Goal: Task Accomplishment & Management: Complete application form

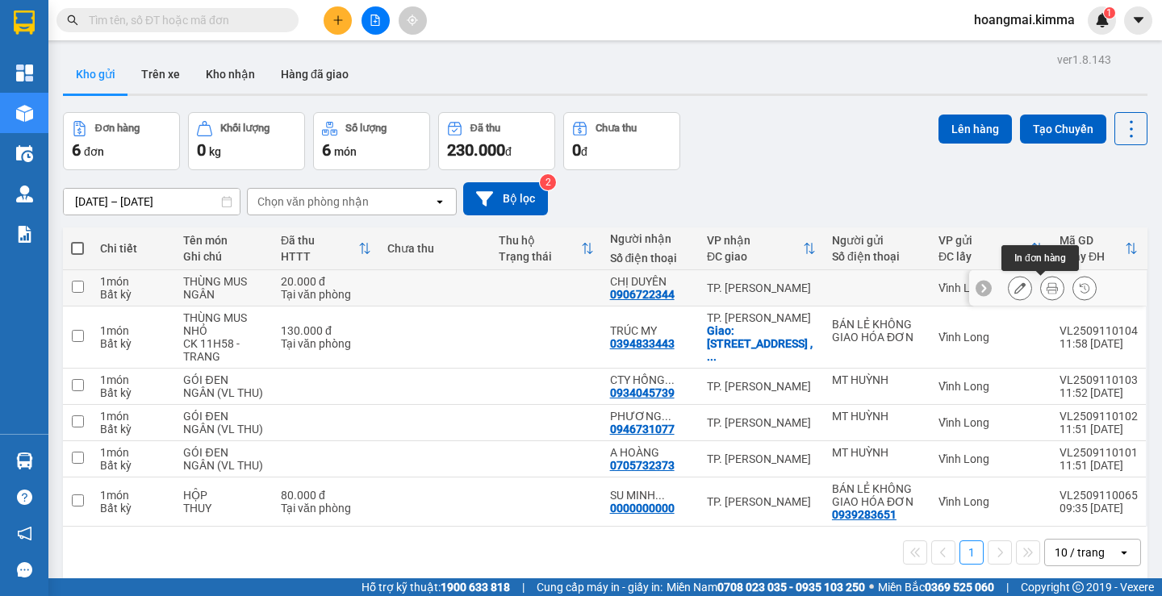
click at [1046, 284] on button at bounding box center [1052, 288] width 23 height 28
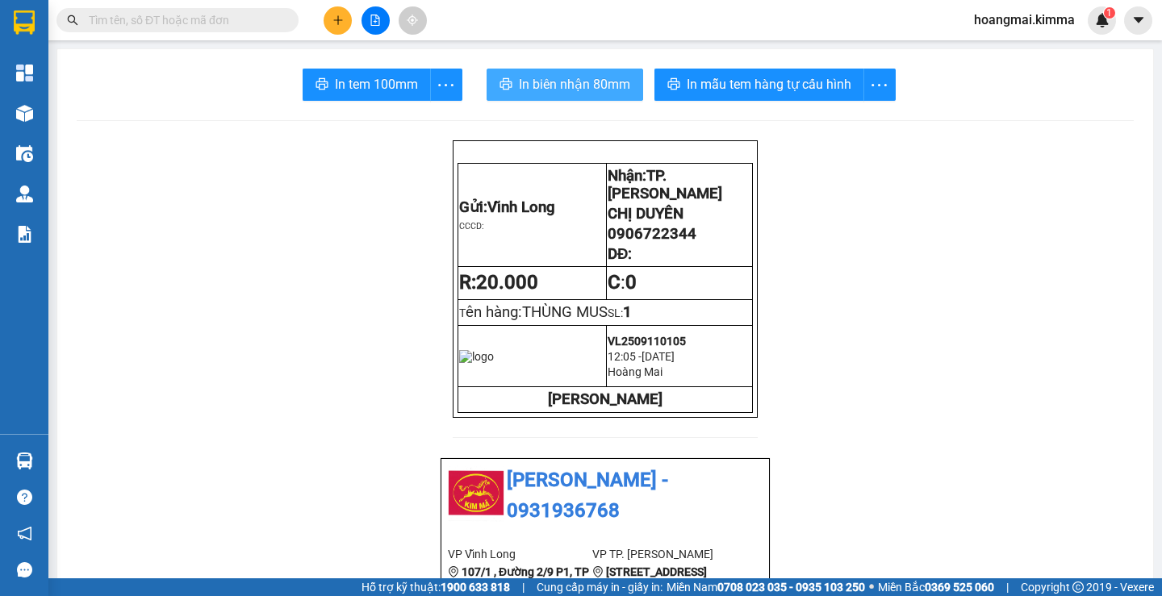
click at [546, 91] on span "In biên nhận 80mm" at bounding box center [574, 84] width 111 height 20
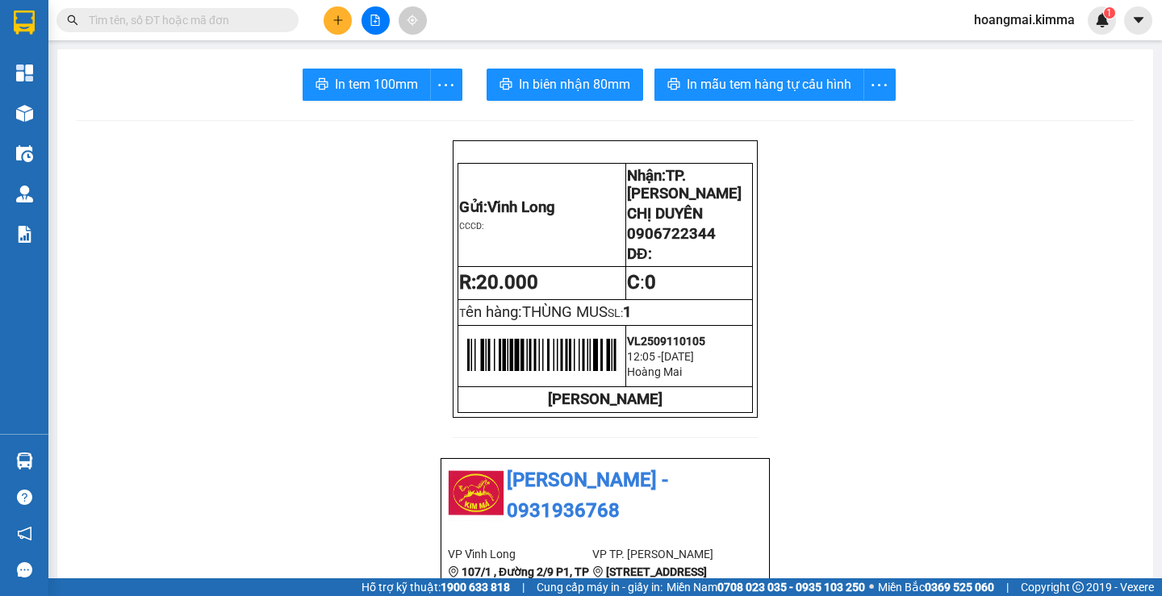
click at [231, 24] on input "text" at bounding box center [184, 20] width 190 height 18
drag, startPoint x: 337, startPoint y: 22, endPoint x: 326, endPoint y: 35, distance: 16.6
click at [336, 22] on icon "plus" at bounding box center [338, 20] width 11 height 11
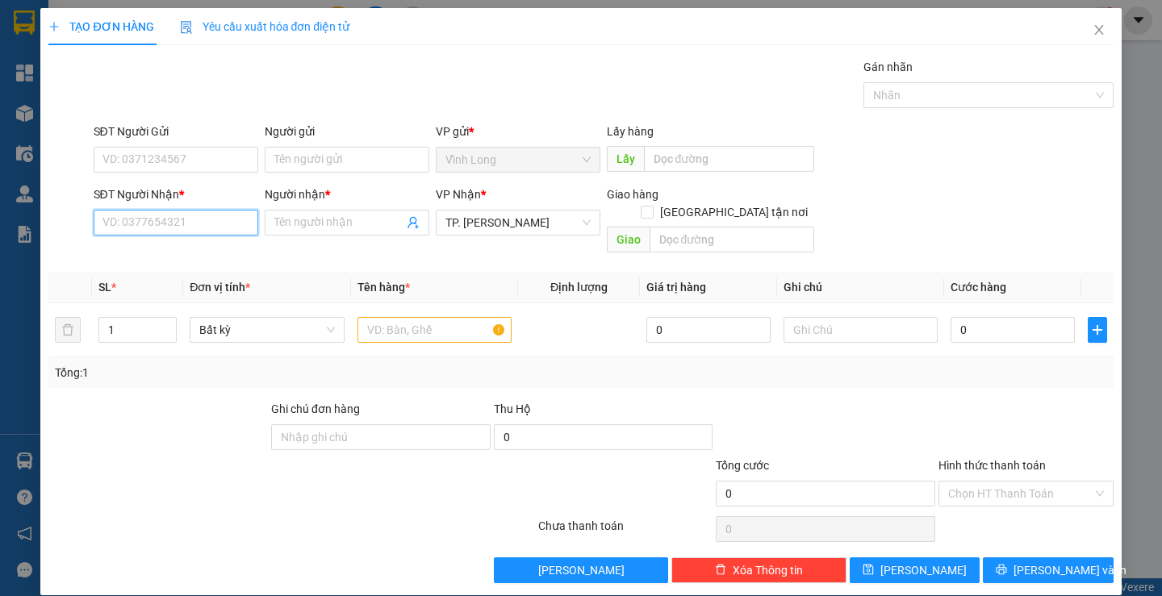
click at [211, 223] on input "SĐT Người Nhận *" at bounding box center [176, 223] width 165 height 26
click at [202, 220] on input "SĐT Người Nhận *" at bounding box center [176, 223] width 165 height 26
type input "0938552818"
click at [186, 254] on div "0938552818 - [GEOGRAPHIC_DATA]" at bounding box center [193, 255] width 182 height 18
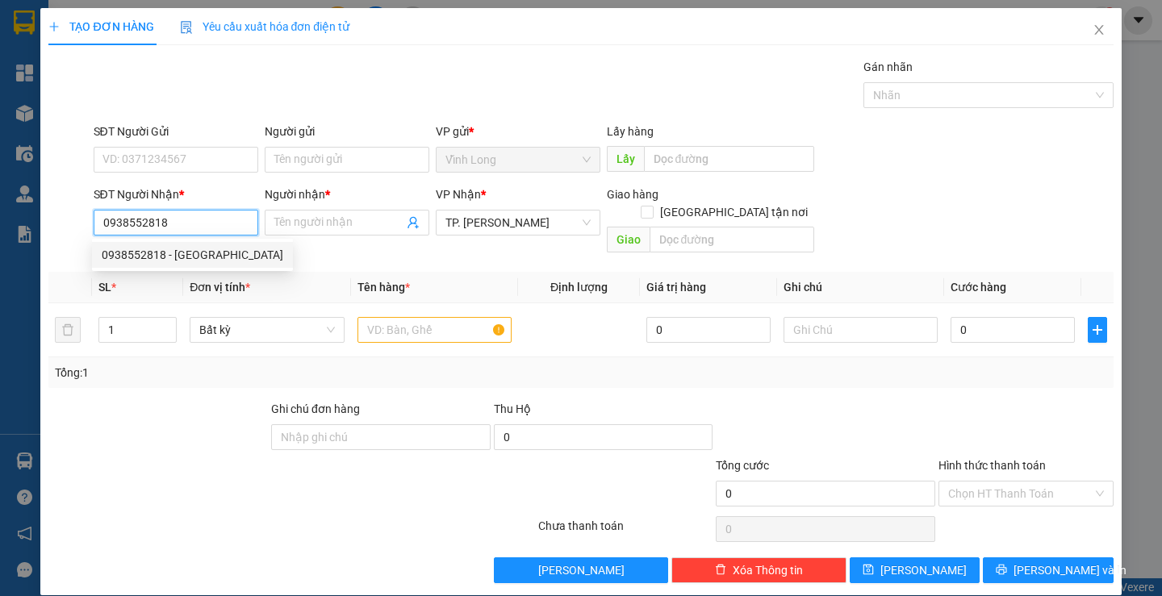
type input "ANH MƯỜI"
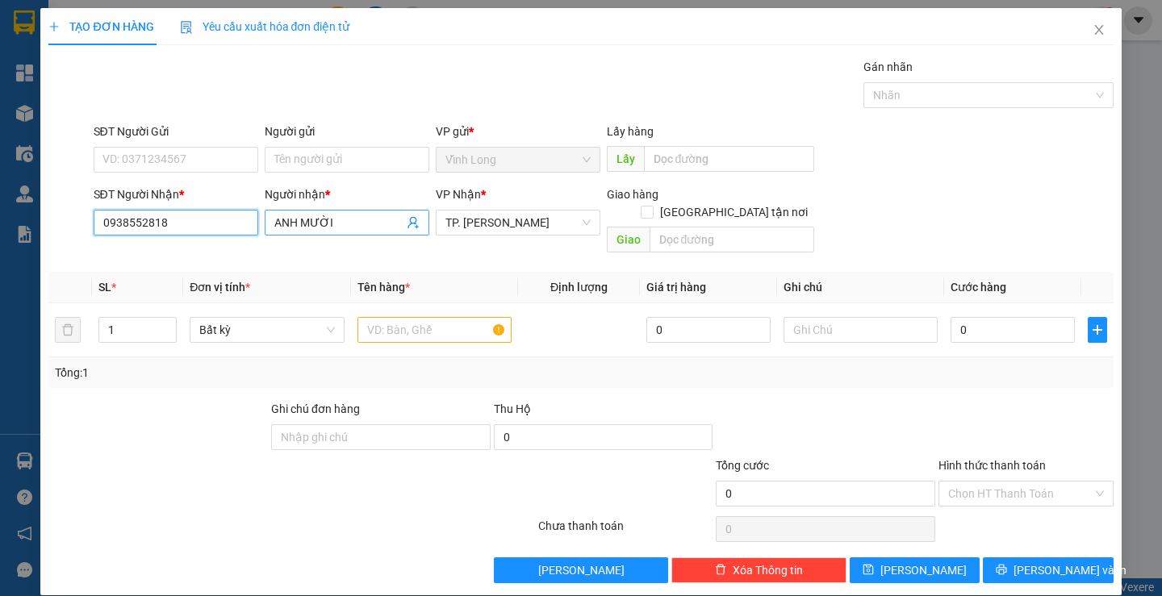
type input "0938552818"
click at [357, 230] on input "ANH MƯỜI" at bounding box center [338, 223] width 129 height 18
type input "CTY MAY MẶC TOPTEX"
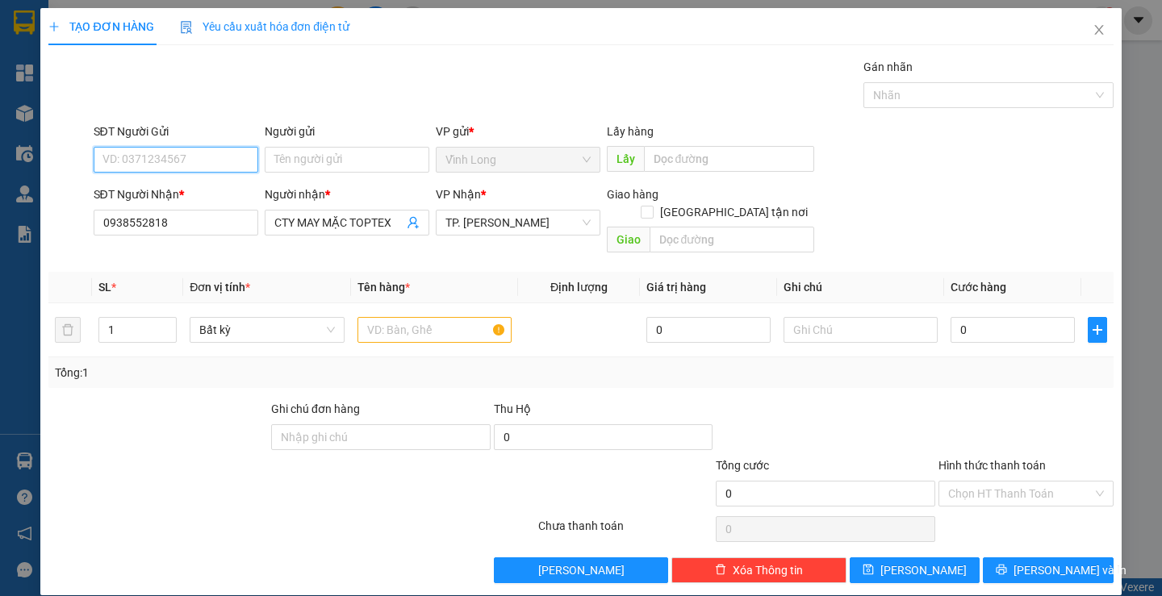
click at [161, 165] on input "SĐT Người Gửi" at bounding box center [176, 160] width 165 height 26
click at [170, 214] on div "0374022403" at bounding box center [174, 218] width 144 height 18
type input "0374022403"
click at [361, 157] on input "Người gửi" at bounding box center [347, 160] width 165 height 26
click at [335, 161] on input "Người gửi" at bounding box center [347, 160] width 165 height 26
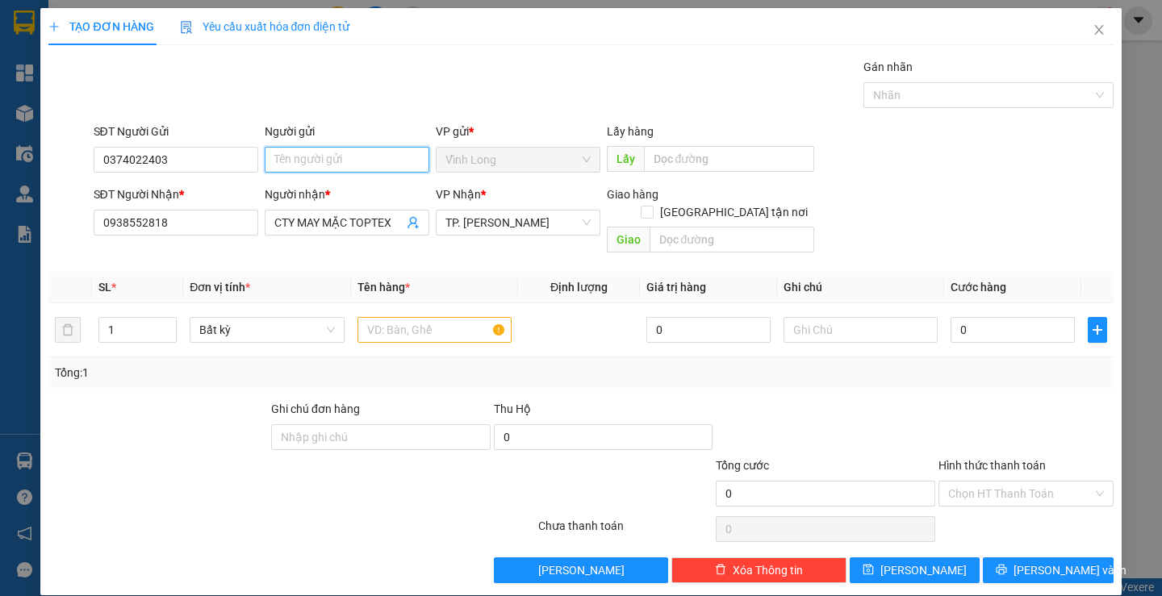
click at [333, 159] on input "Người gửi" at bounding box center [347, 160] width 165 height 26
type input "B"
click at [464, 317] on input "text" at bounding box center [435, 330] width 154 height 26
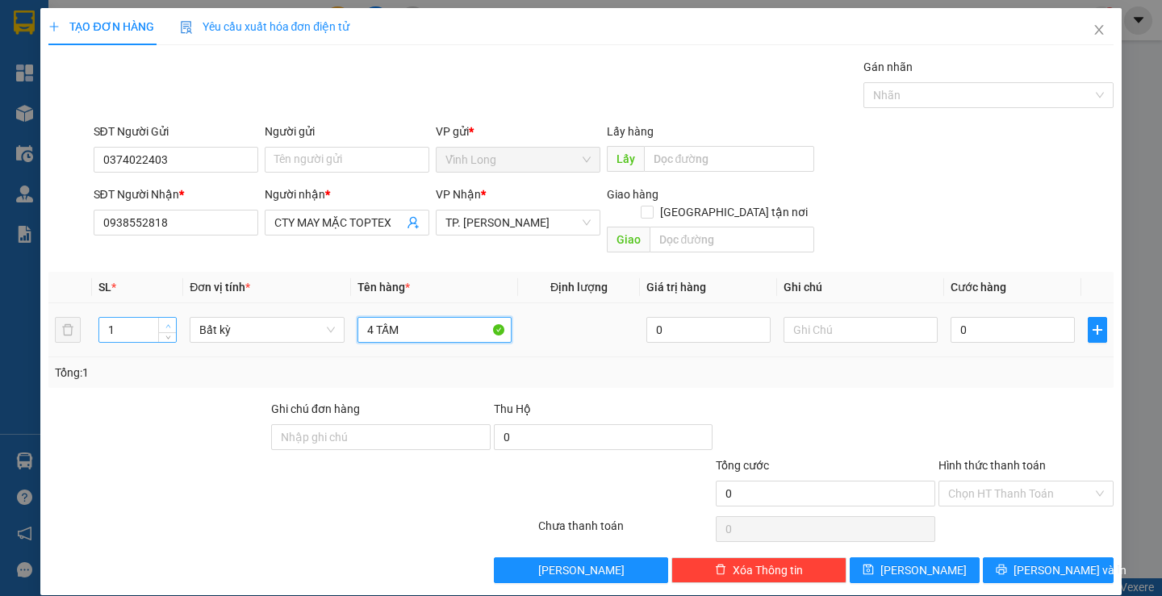
type input "4 TẤM"
click at [167, 318] on span "Increase Value" at bounding box center [167, 325] width 18 height 15
type input "4"
click at [167, 318] on span "Increase Value" at bounding box center [167, 325] width 18 height 15
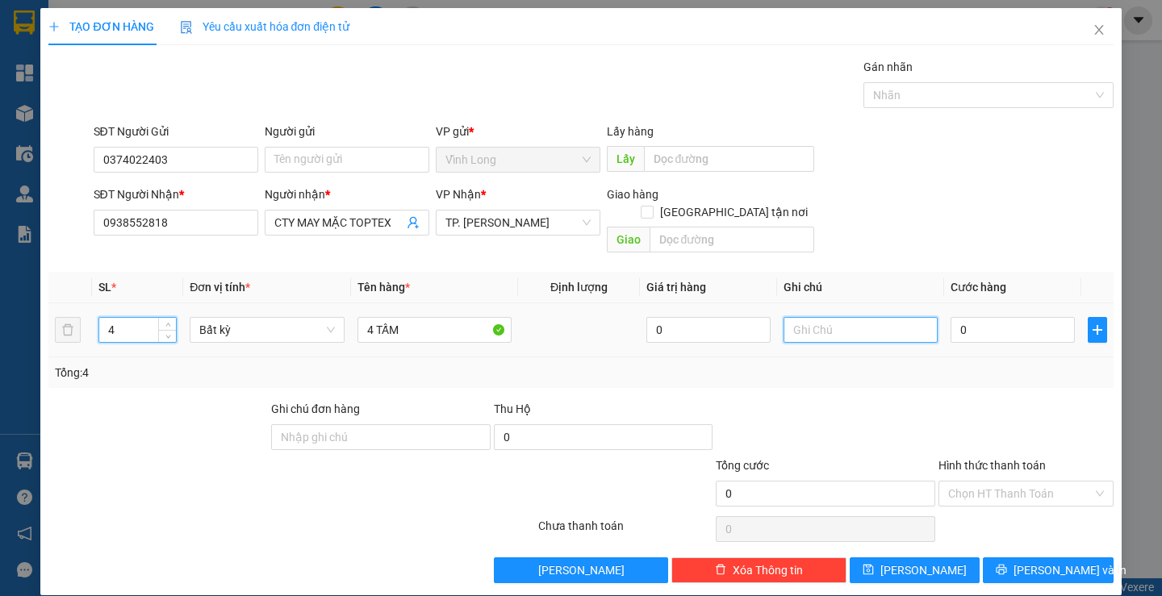
click at [811, 317] on input "text" at bounding box center [861, 330] width 154 height 26
type input "THƯ"
type input "2"
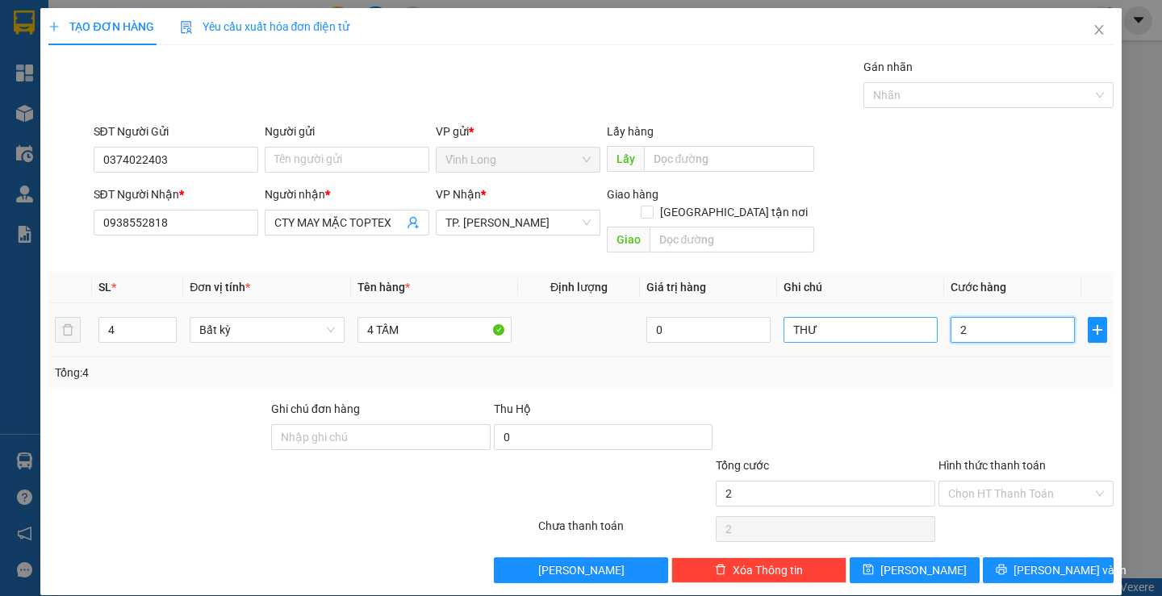
type input "20"
type input "200"
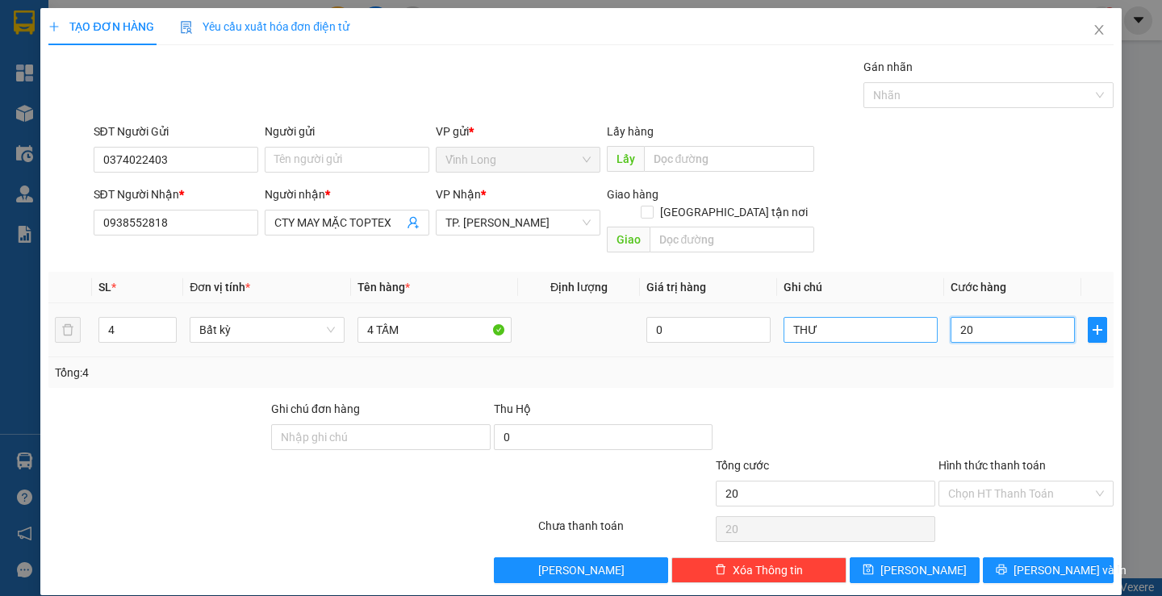
type input "200"
type input "200.000"
click at [852, 317] on input "THƯ" at bounding box center [861, 330] width 154 height 26
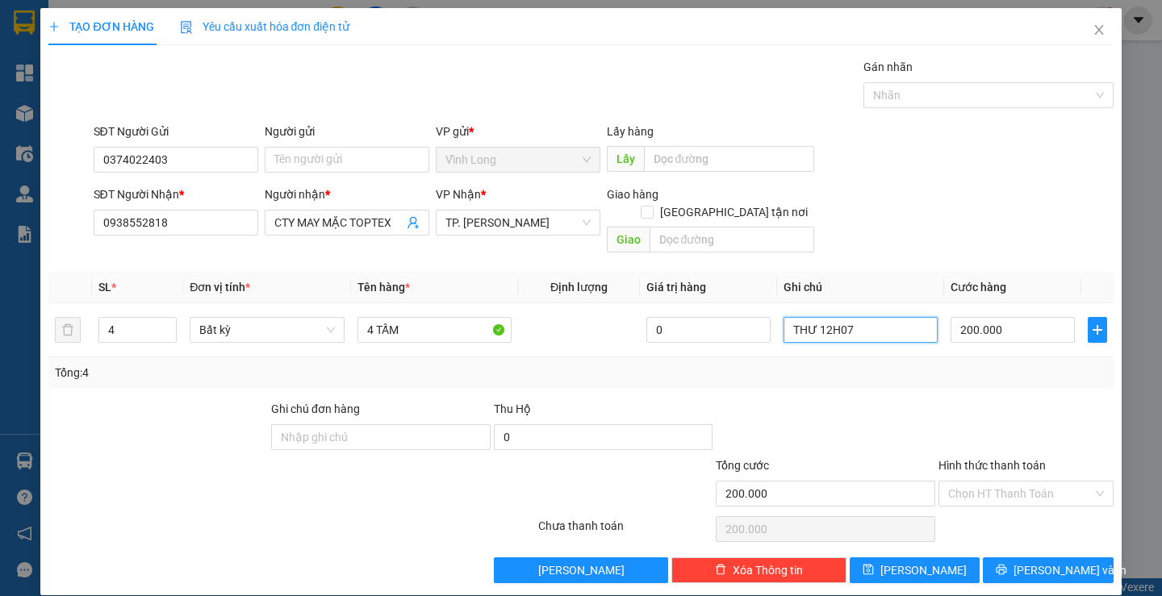
type input "THƯ 12H07"
click at [959, 401] on div at bounding box center [1026, 428] width 178 height 57
click at [969, 482] on input "Hình thức thanh toán" at bounding box center [1020, 494] width 144 height 24
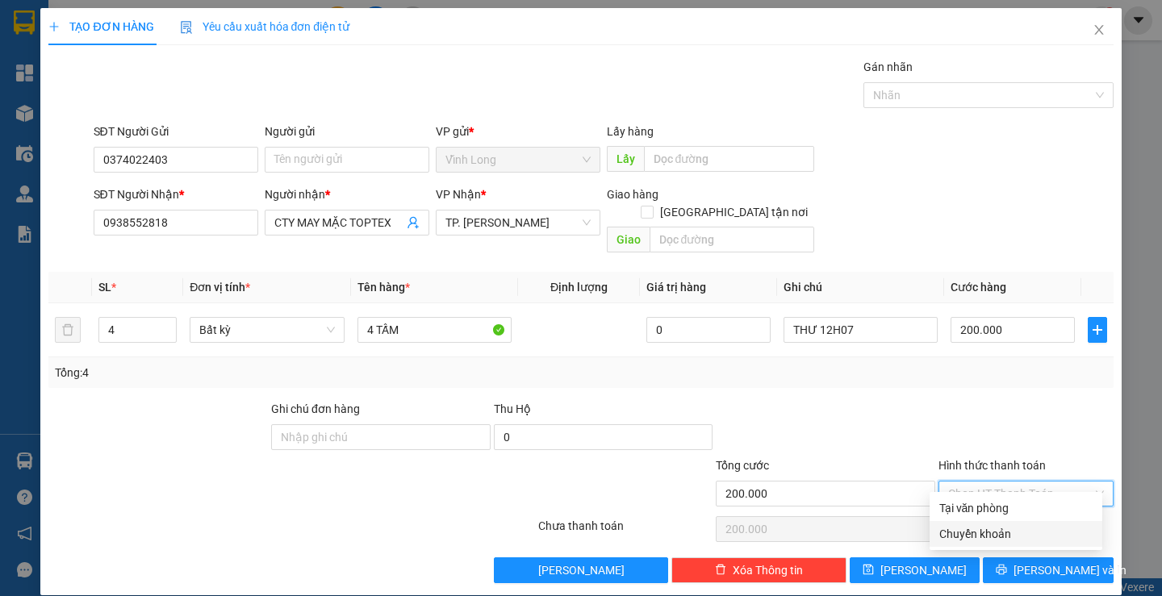
click at [990, 530] on div "Chuyển khoản" at bounding box center [1016, 534] width 153 height 18
type input "0"
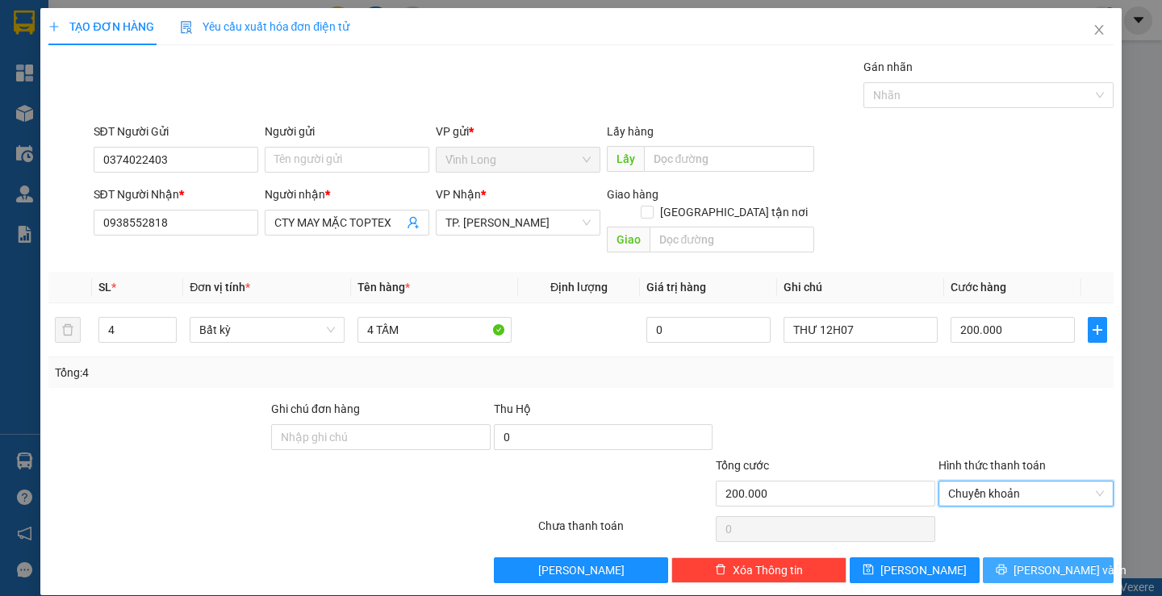
click at [1019, 558] on button "[PERSON_NAME] và In" at bounding box center [1048, 571] width 130 height 26
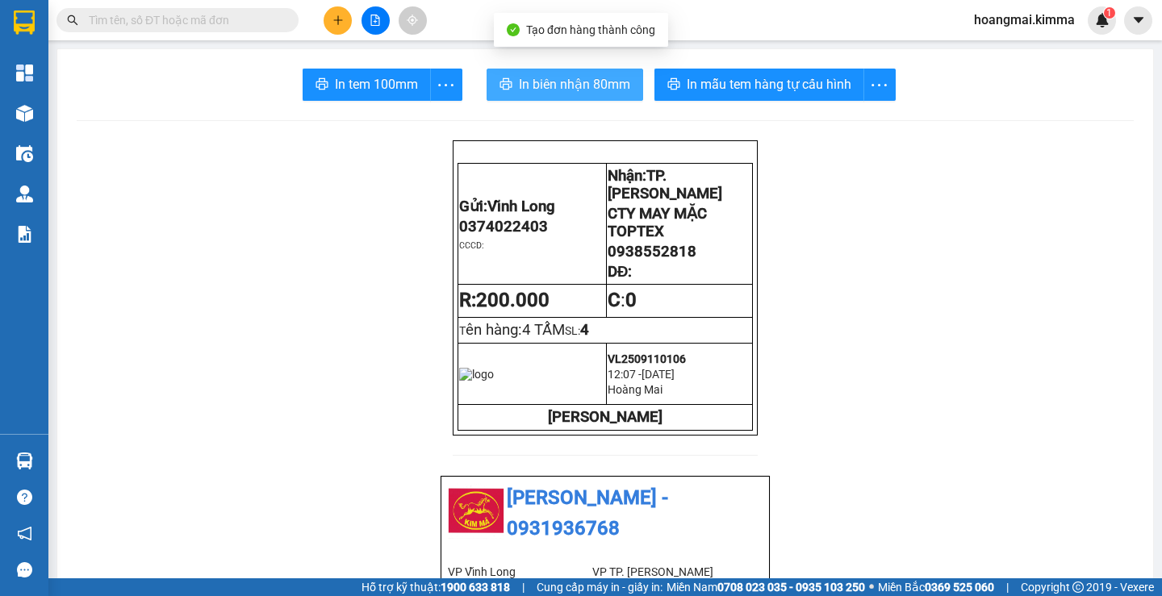
click at [568, 79] on span "In biên nhận 80mm" at bounding box center [574, 84] width 111 height 20
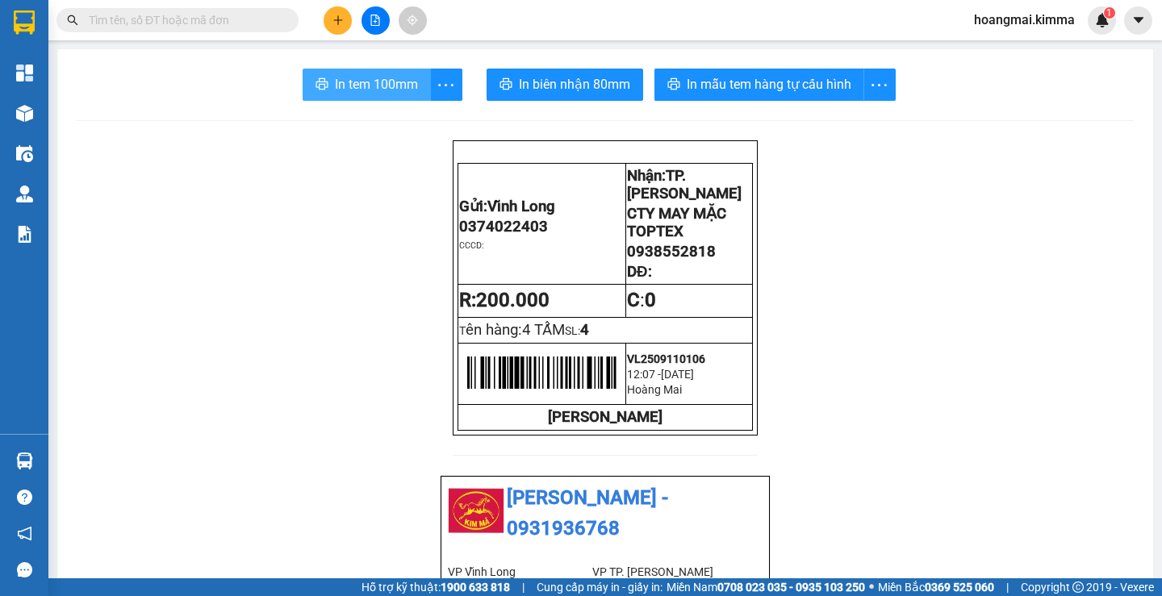
click at [335, 90] on span "In tem 100mm" at bounding box center [376, 84] width 83 height 20
click at [240, 20] on input "text" at bounding box center [184, 20] width 190 height 18
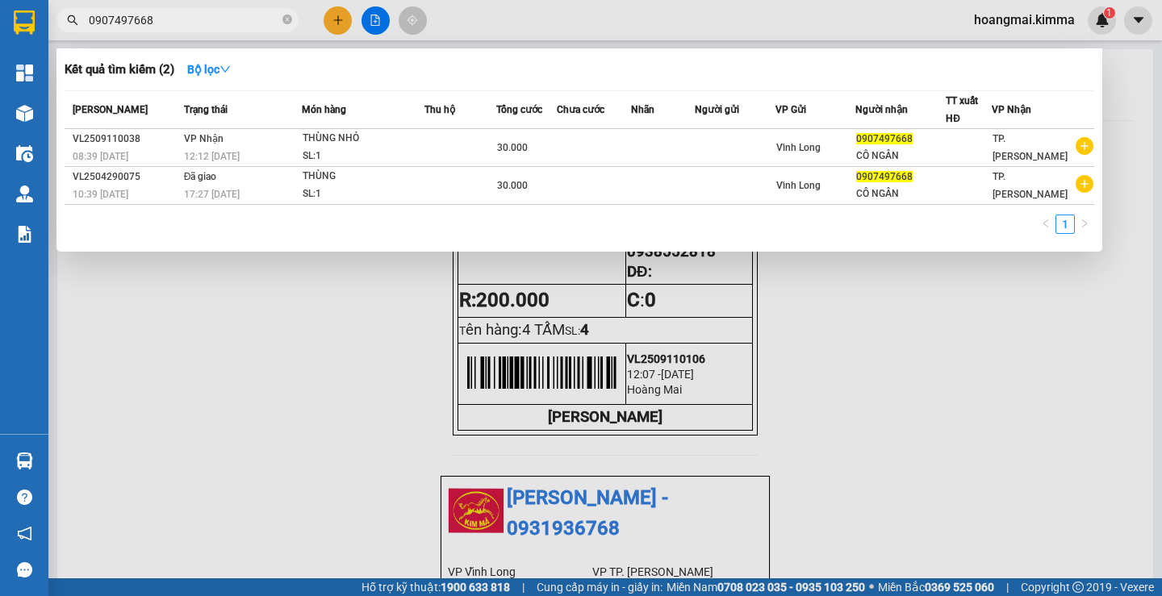
type input "0907497668"
click at [513, 400] on div at bounding box center [581, 298] width 1162 height 596
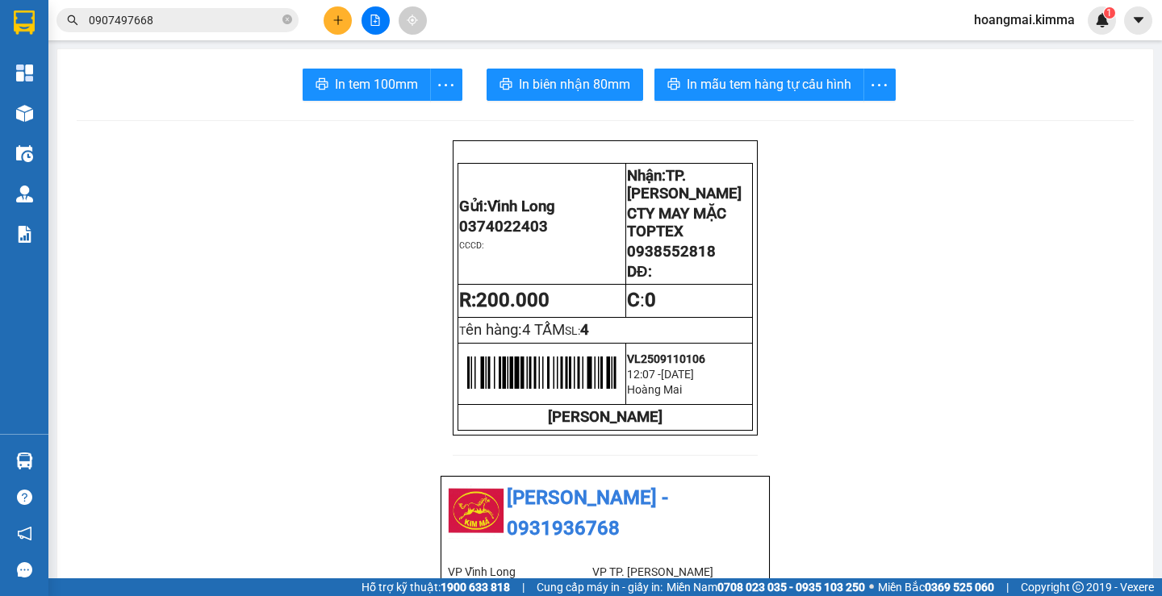
click at [337, 30] on button at bounding box center [338, 20] width 28 height 28
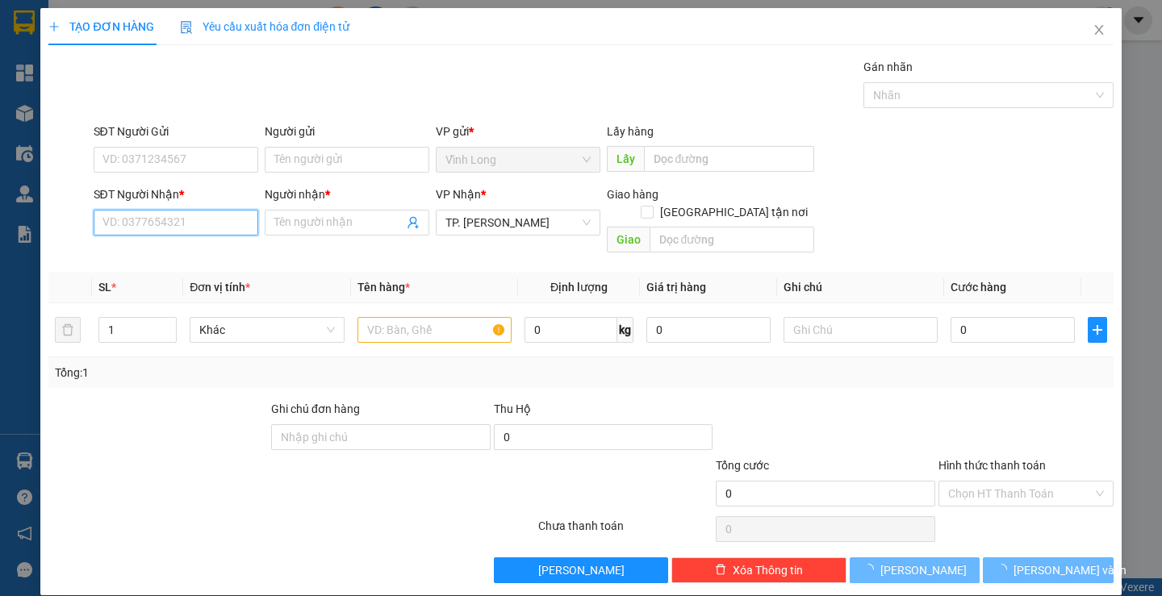
click at [204, 221] on input "SĐT Người Nhận *" at bounding box center [176, 223] width 165 height 26
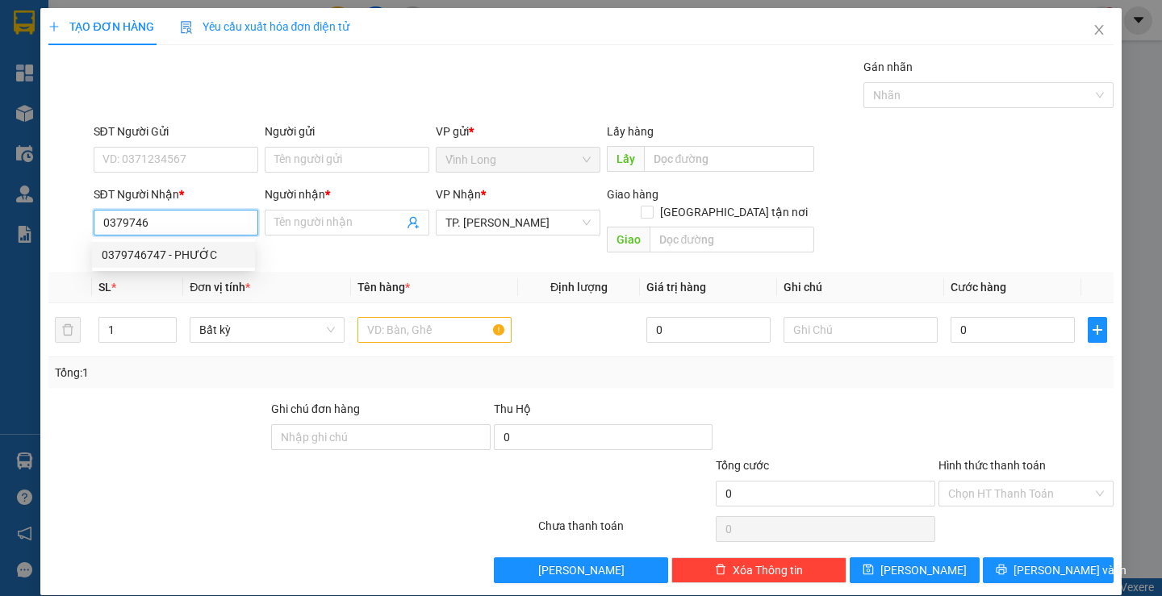
click at [167, 261] on div "0379746747 - PHƯỚC" at bounding box center [174, 255] width 144 height 18
type input "0379746747"
type input "PHƯỚC"
type input "0379746747"
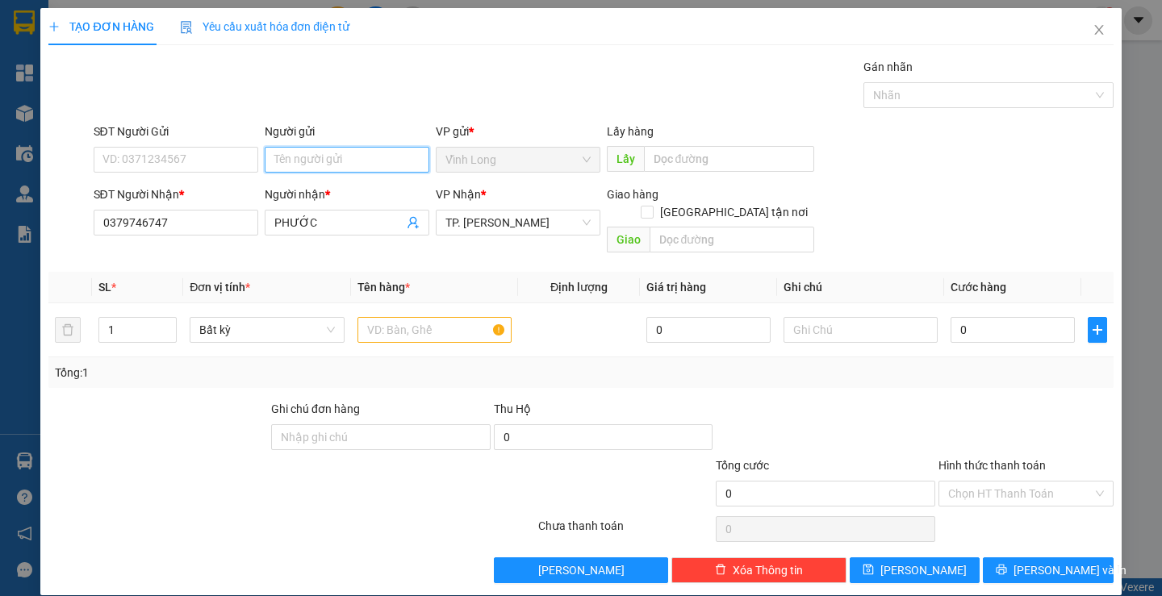
click at [322, 161] on input "Người gửi" at bounding box center [347, 160] width 165 height 26
type input "BÁN"
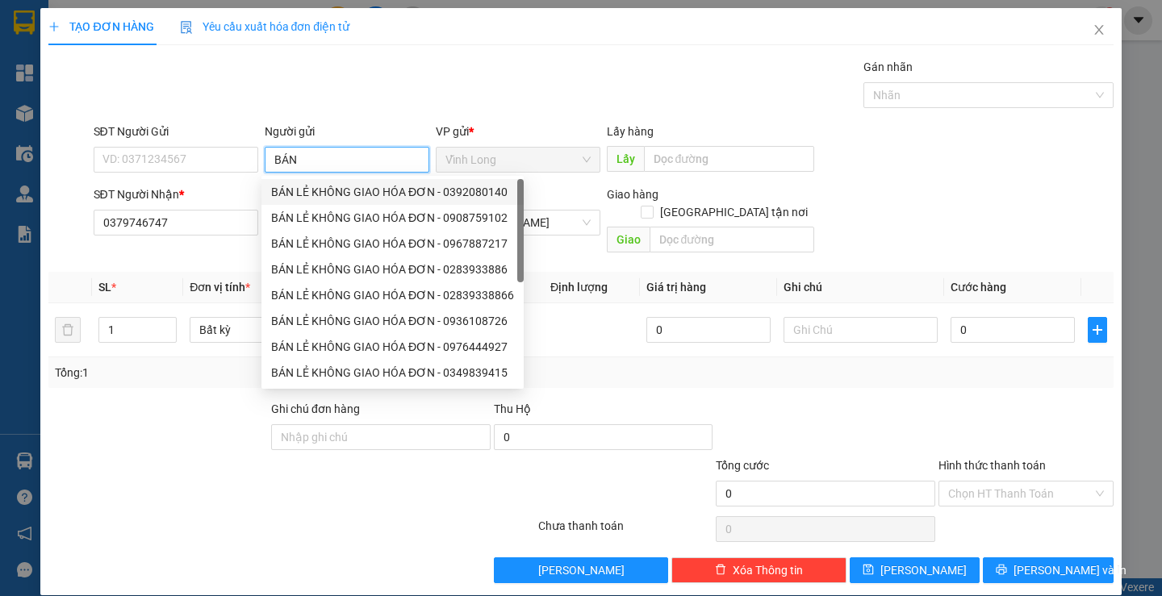
click at [376, 195] on div "BÁN LẺ KHÔNG GIAO HÓA ĐƠN - 0392080140" at bounding box center [392, 192] width 243 height 18
type input "0392080140"
type input "BÁN LẺ KHÔNG GIAO HÓA ĐƠN"
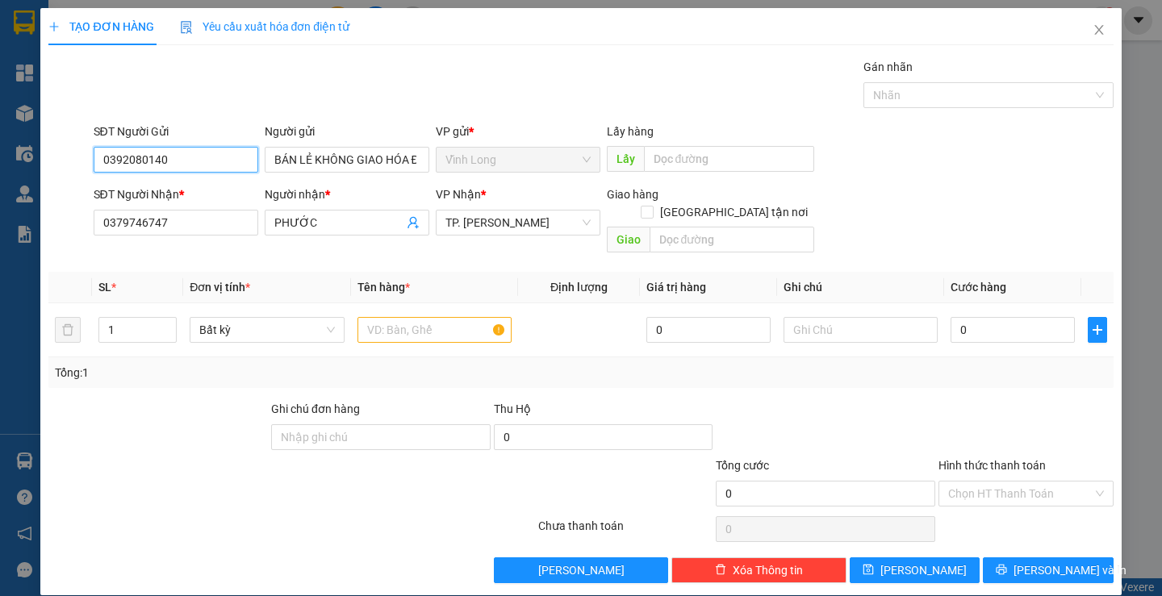
click at [225, 159] on input "0392080140" at bounding box center [176, 160] width 165 height 26
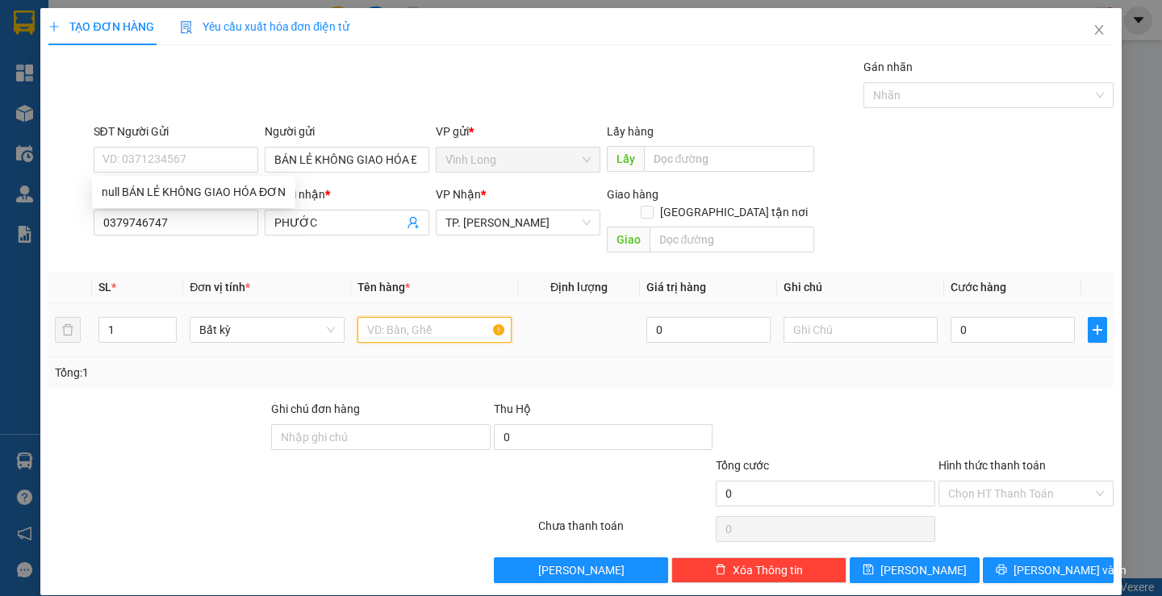
click at [468, 320] on input "text" at bounding box center [435, 330] width 154 height 26
type input "H"
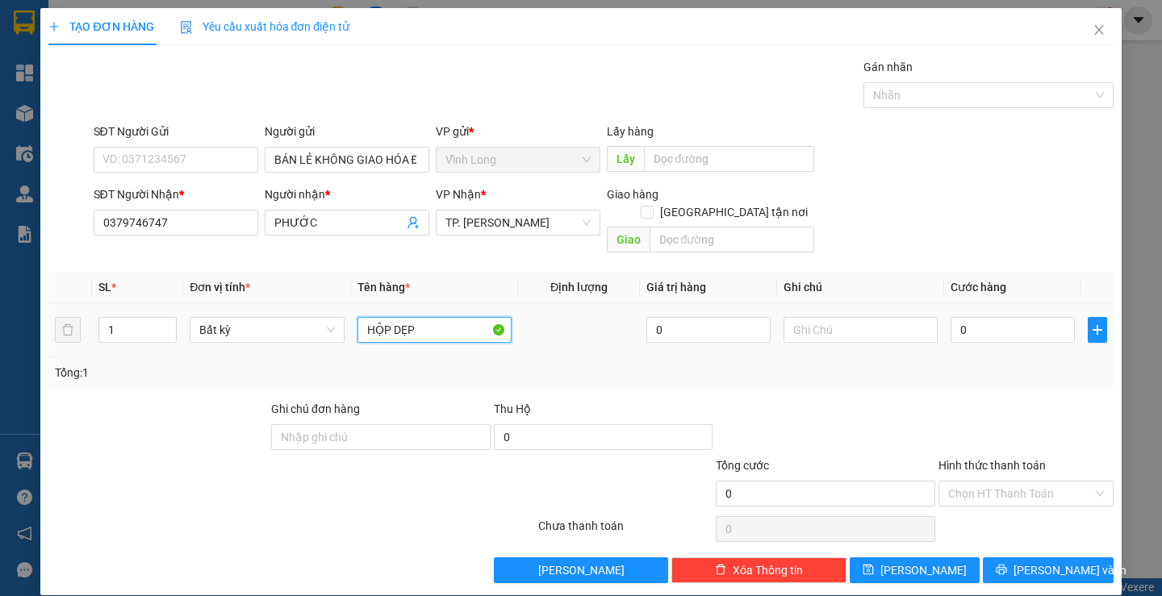
type input "HỘP DẸP"
type input "THƯ"
type input "2"
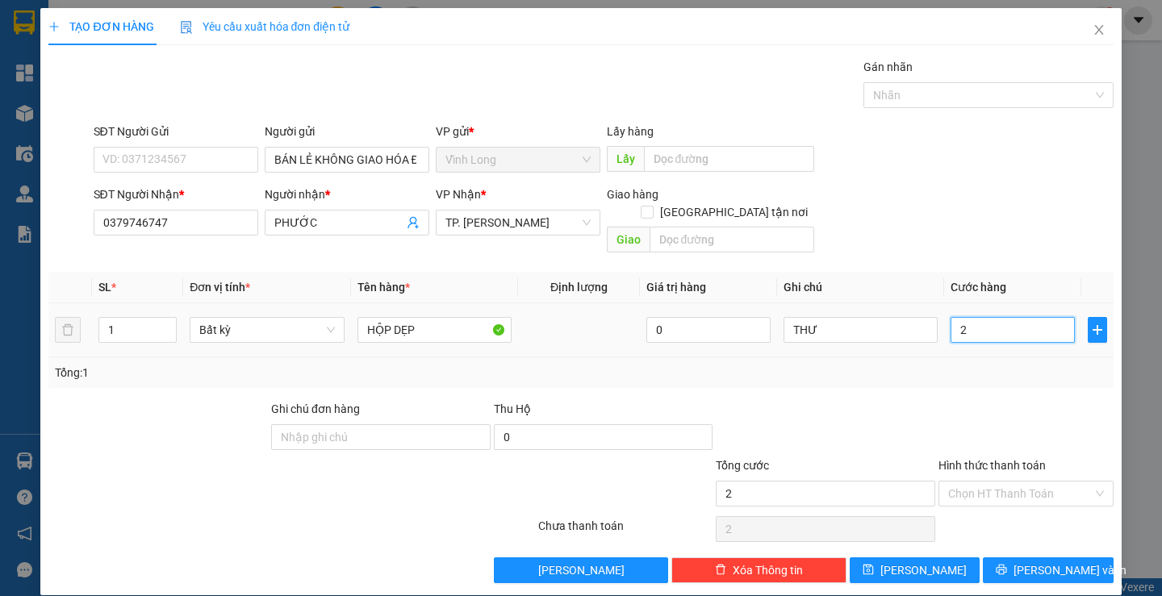
type input "20"
type input "20.000"
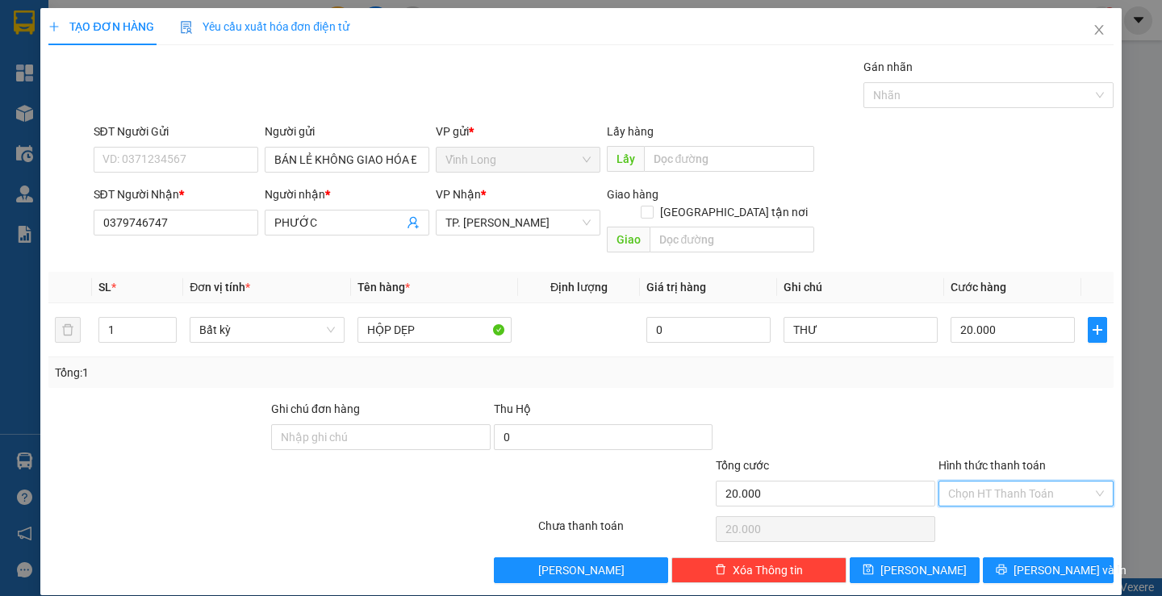
click at [987, 482] on input "Hình thức thanh toán" at bounding box center [1020, 494] width 144 height 24
click at [988, 504] on div "Tại văn phòng" at bounding box center [1016, 509] width 153 height 18
type input "0"
click at [1032, 562] on span "[PERSON_NAME] và In" at bounding box center [1070, 571] width 113 height 18
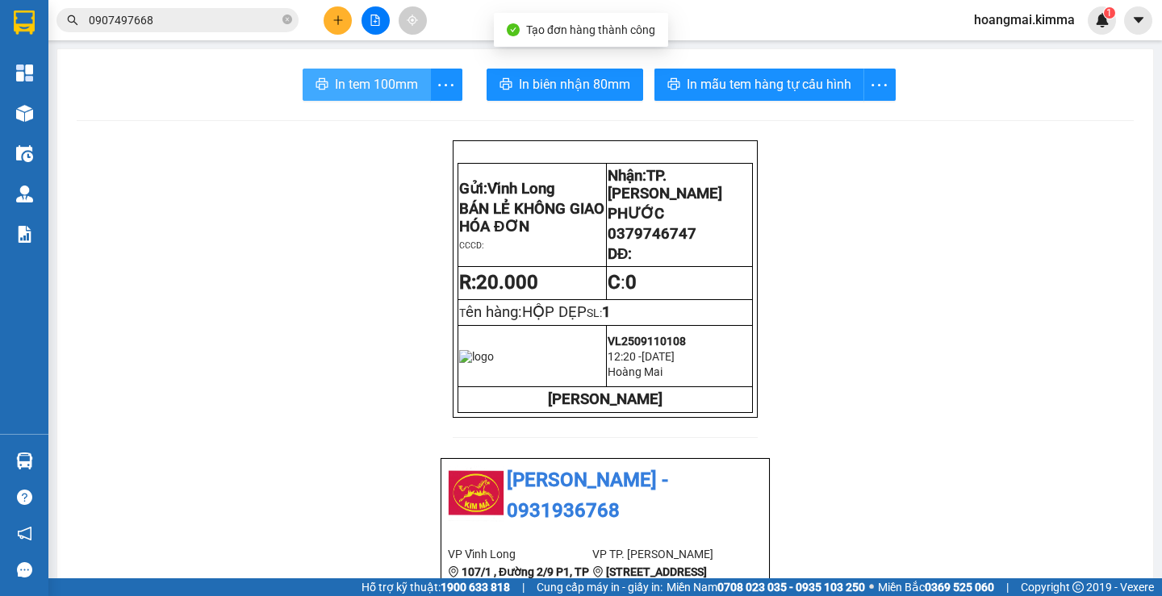
click at [401, 82] on span "In tem 100mm" at bounding box center [376, 84] width 83 height 20
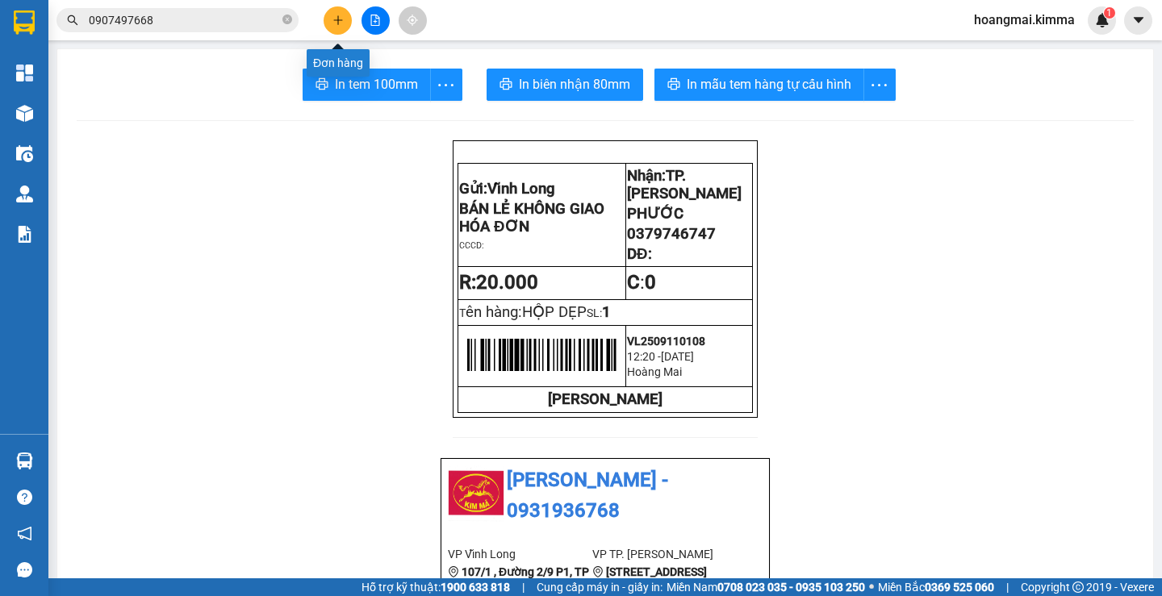
click at [335, 15] on icon "plus" at bounding box center [338, 20] width 11 height 11
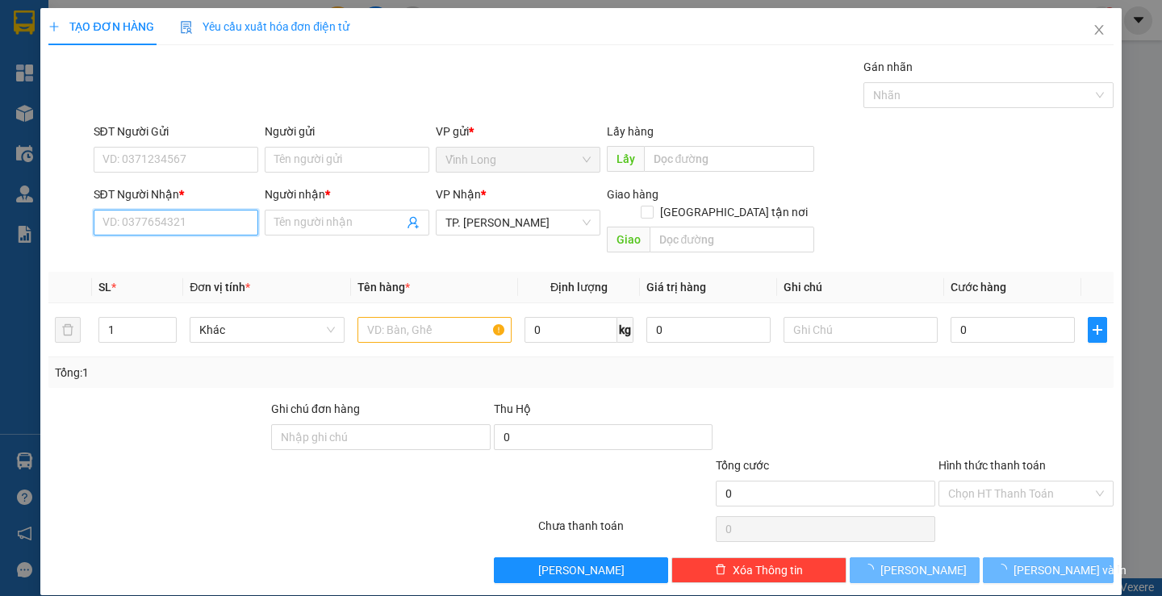
click at [203, 222] on input "SĐT Người Nhận *" at bounding box center [176, 223] width 165 height 26
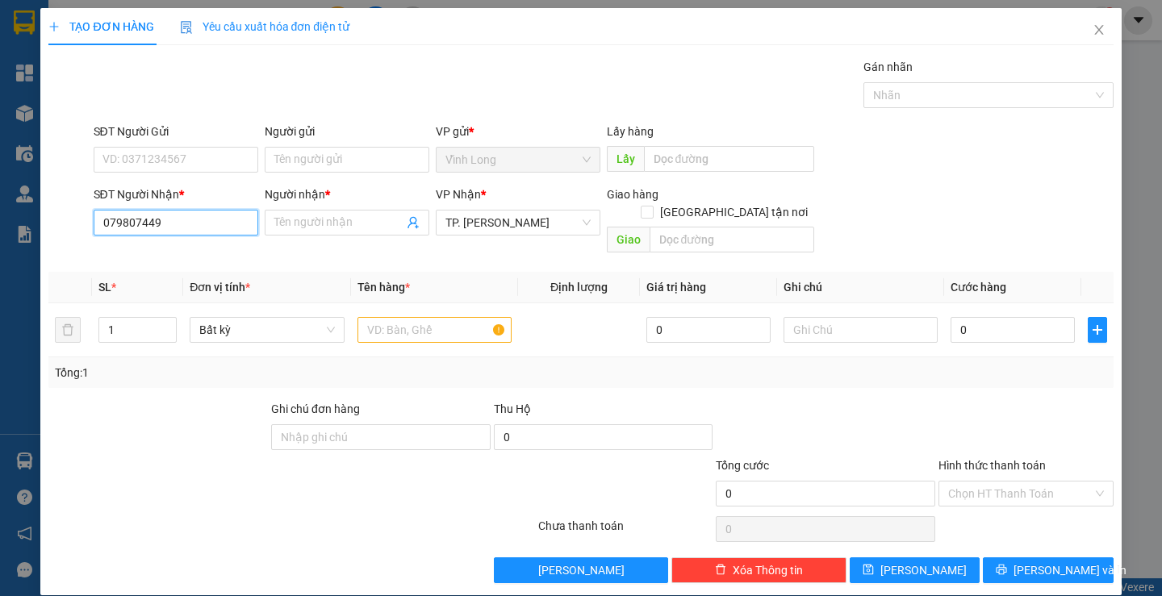
type input "0798074498"
click at [207, 251] on div "0798074498 - [PERSON_NAME]" at bounding box center [181, 255] width 159 height 18
type input "[PERSON_NAME]"
type input "0798074498"
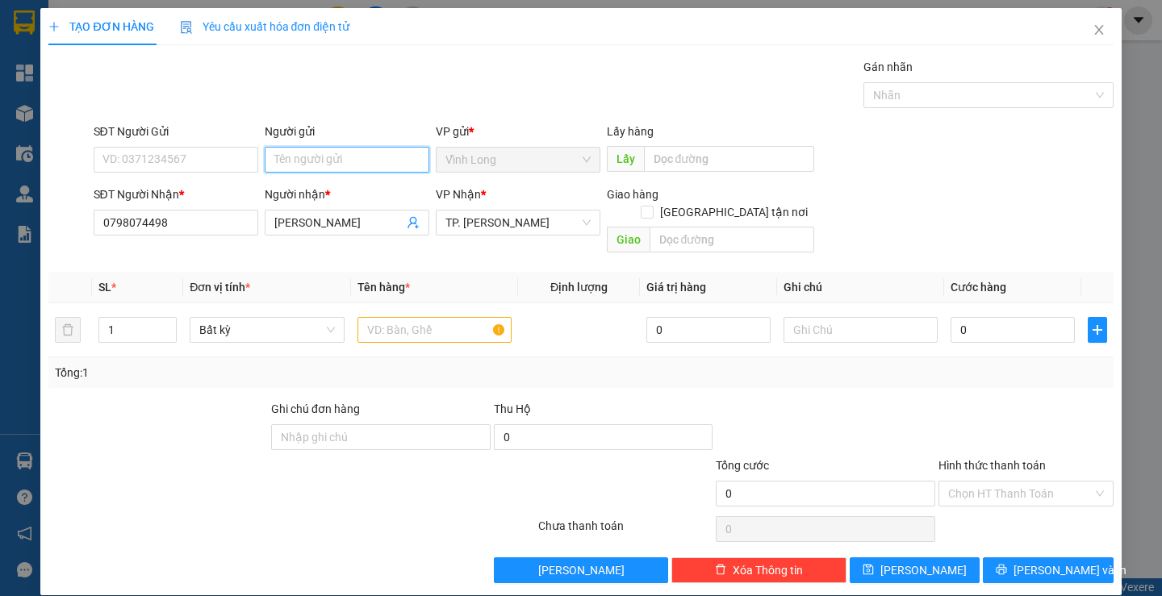
click at [316, 171] on input "Người gửi" at bounding box center [347, 160] width 165 height 26
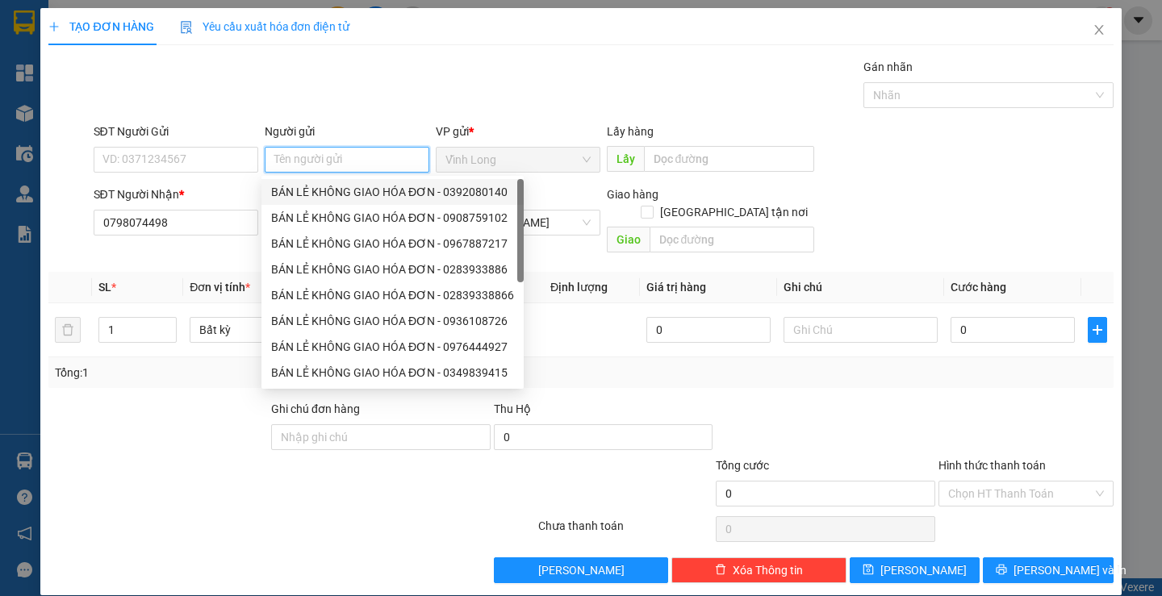
click at [348, 196] on div "BÁN LẺ KHÔNG GIAO HÓA ĐƠN - 0392080140" at bounding box center [392, 192] width 243 height 18
type input "0392080140"
type input "BÁN LẺ KHÔNG GIAO HÓA ĐƠN"
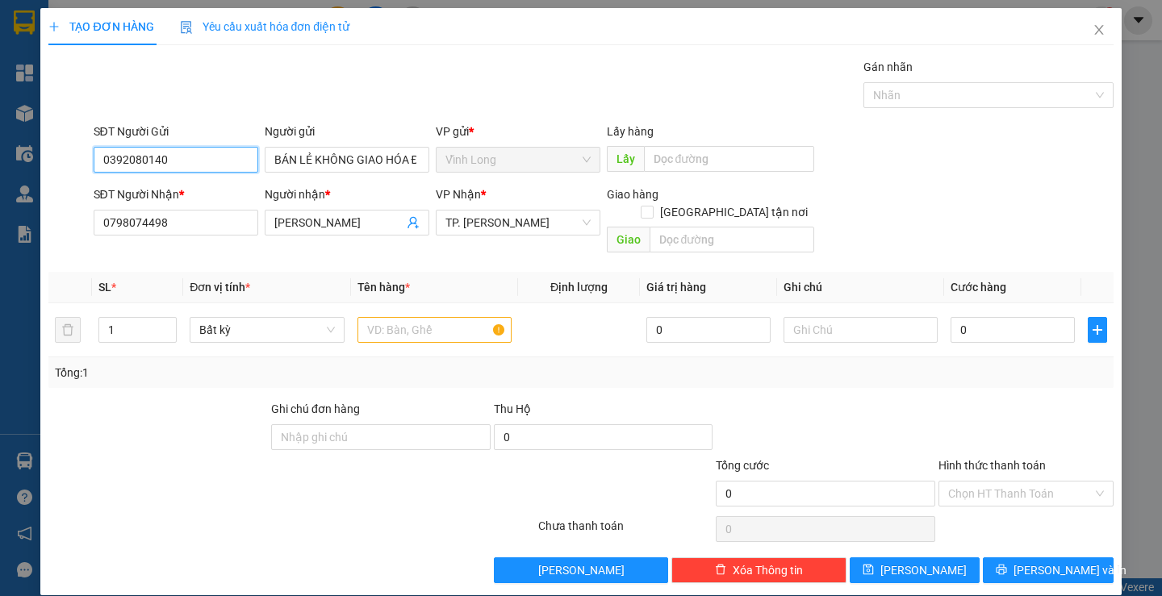
click at [207, 164] on input "0392080140" at bounding box center [176, 160] width 165 height 26
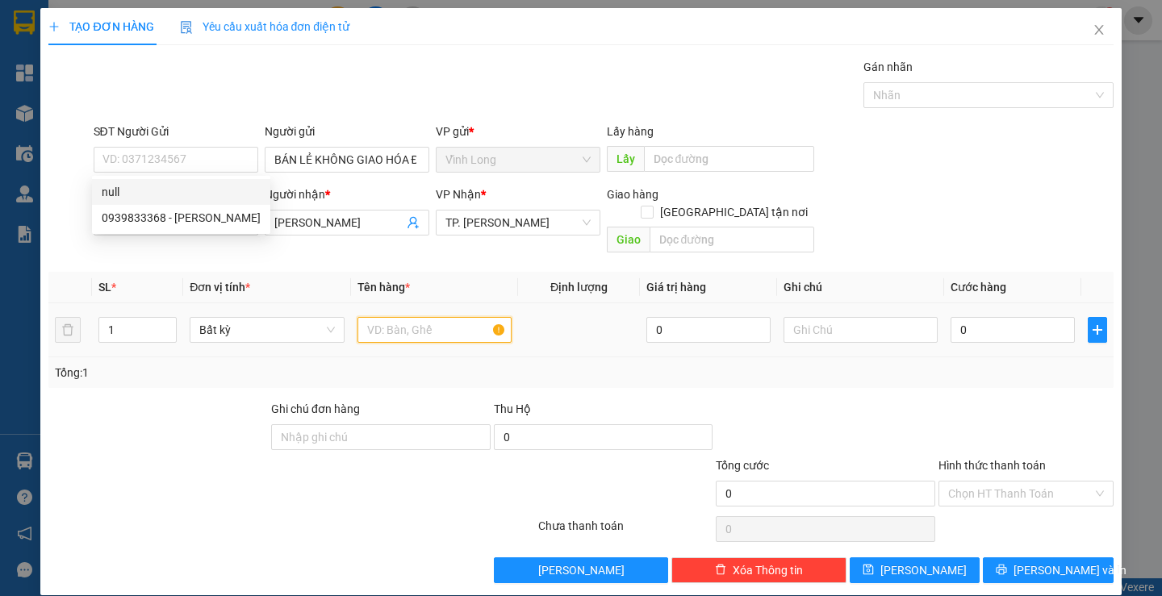
click at [386, 317] on input "text" at bounding box center [435, 330] width 154 height 26
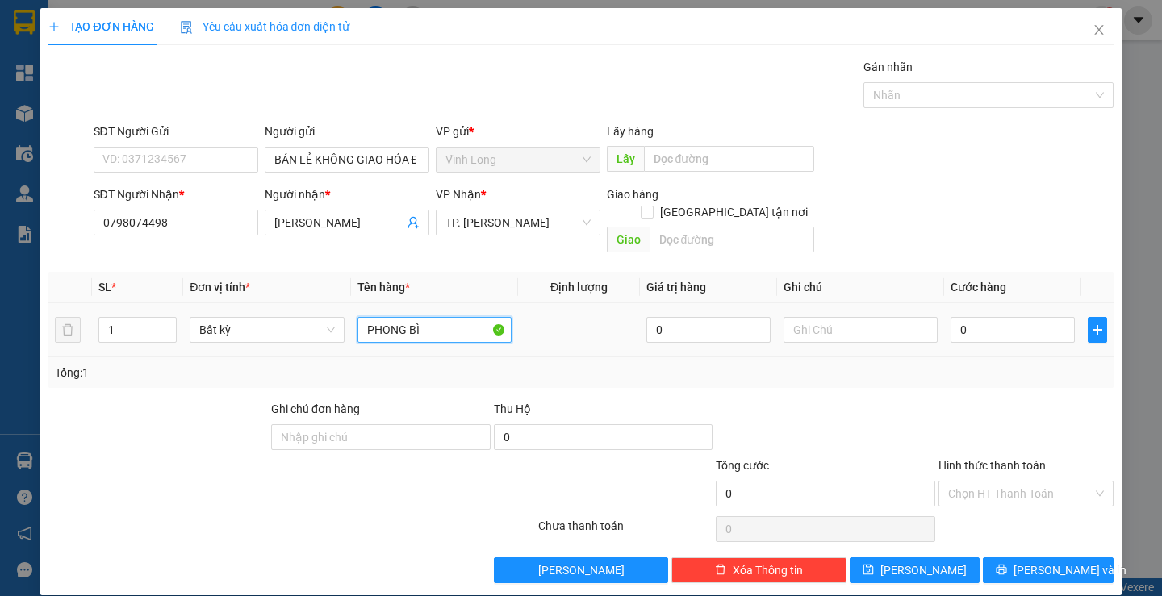
type input "PHONG BÌ"
type input "THƯ"
type input "2"
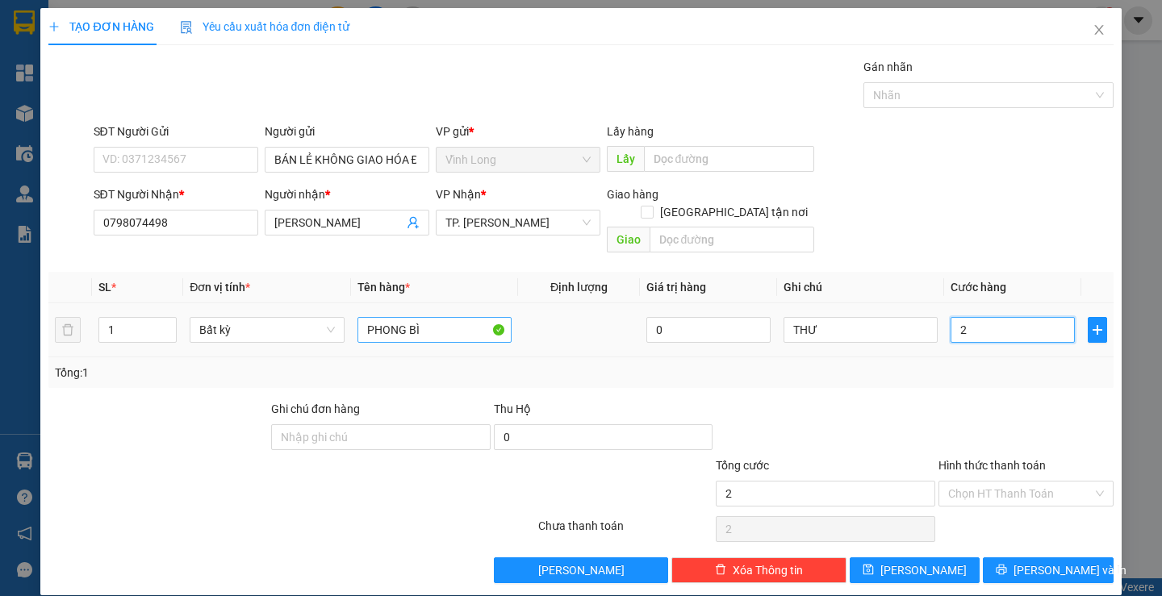
type input "20"
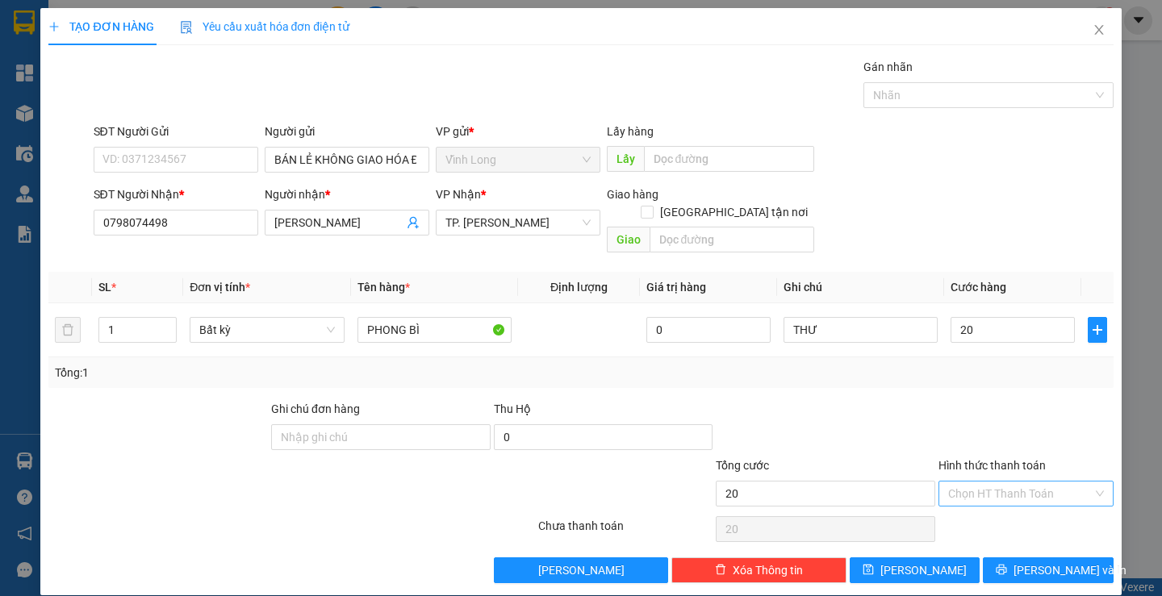
type input "20.000"
click at [1011, 482] on input "Hình thức thanh toán" at bounding box center [1020, 494] width 144 height 24
click at [1001, 497] on div "Tại văn phòng" at bounding box center [1016, 509] width 173 height 26
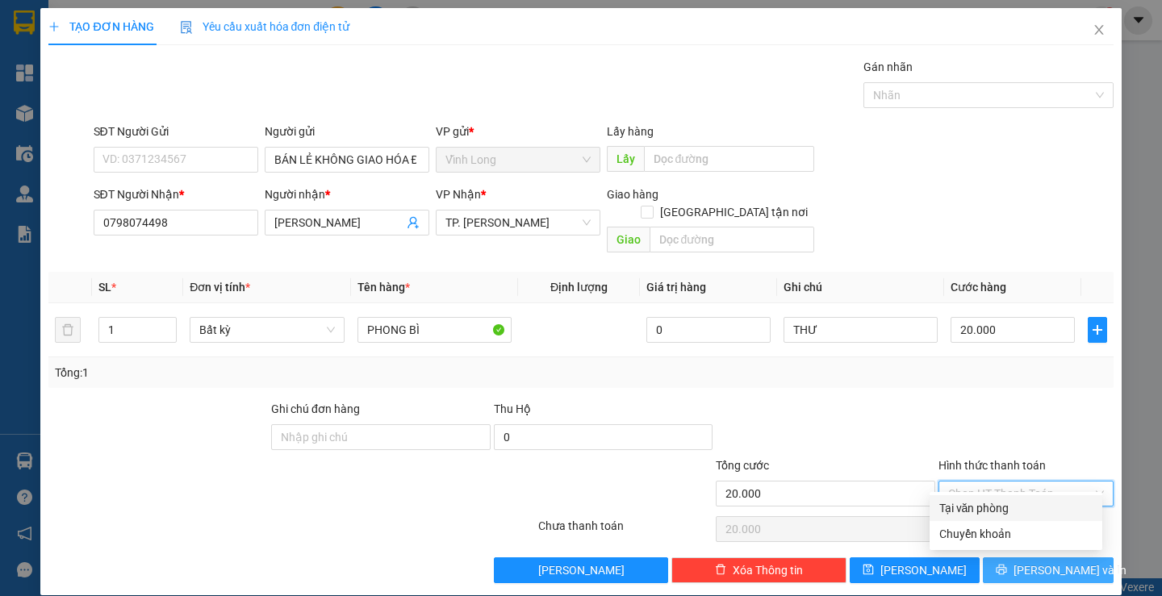
type input "0"
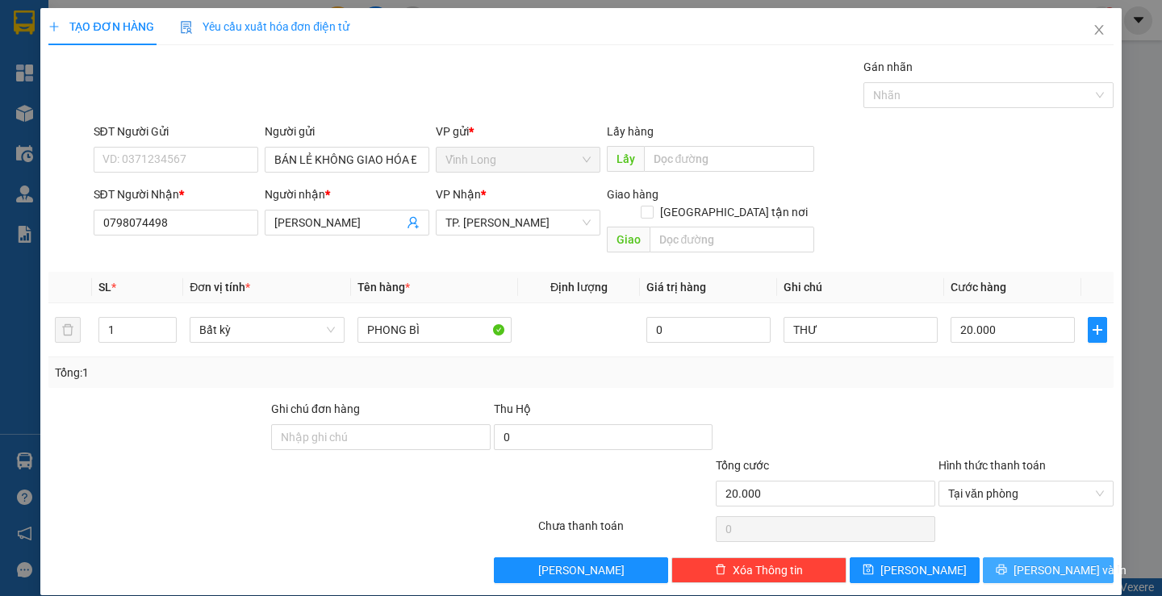
click at [1024, 562] on span "[PERSON_NAME] và In" at bounding box center [1070, 571] width 113 height 18
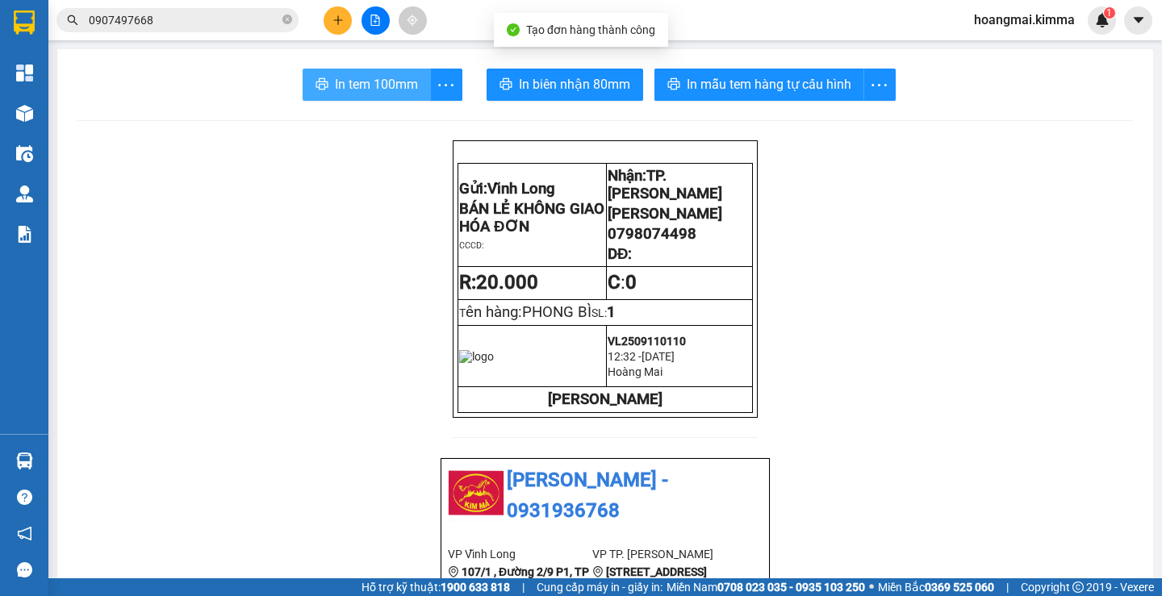
click at [387, 86] on span "In tem 100mm" at bounding box center [376, 84] width 83 height 20
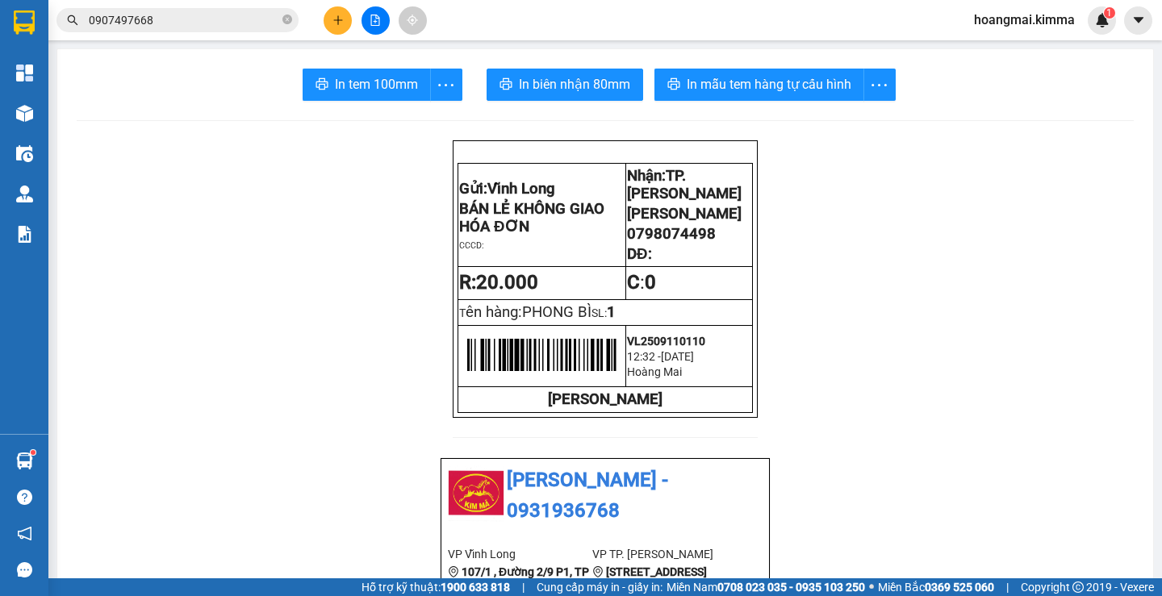
click at [336, 31] on button at bounding box center [338, 20] width 28 height 28
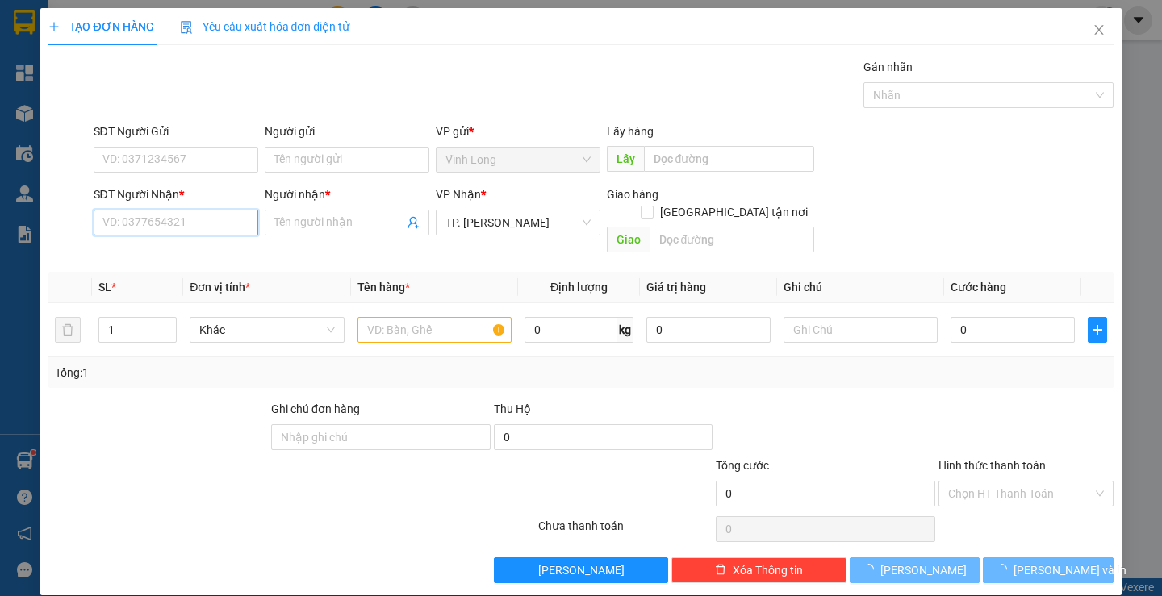
click at [187, 222] on input "SĐT Người Nhận *" at bounding box center [176, 223] width 165 height 26
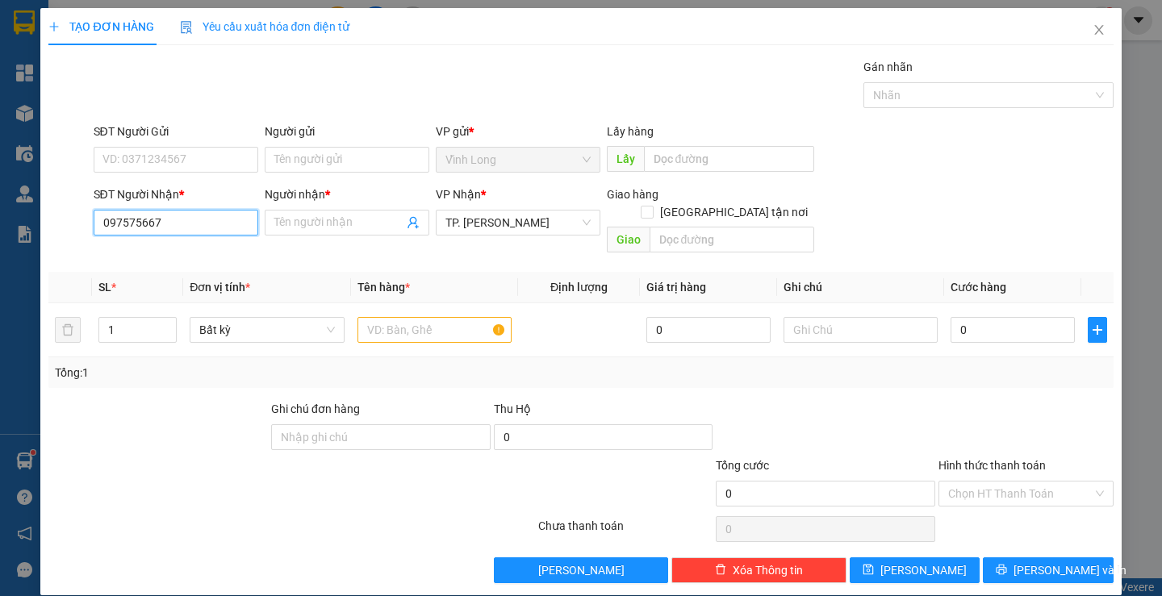
type input "0975756677"
click at [193, 257] on div "0975756677 - [GEOGRAPHIC_DATA]" at bounding box center [193, 255] width 182 height 18
type input "[PERSON_NAME]"
type input "0975756677"
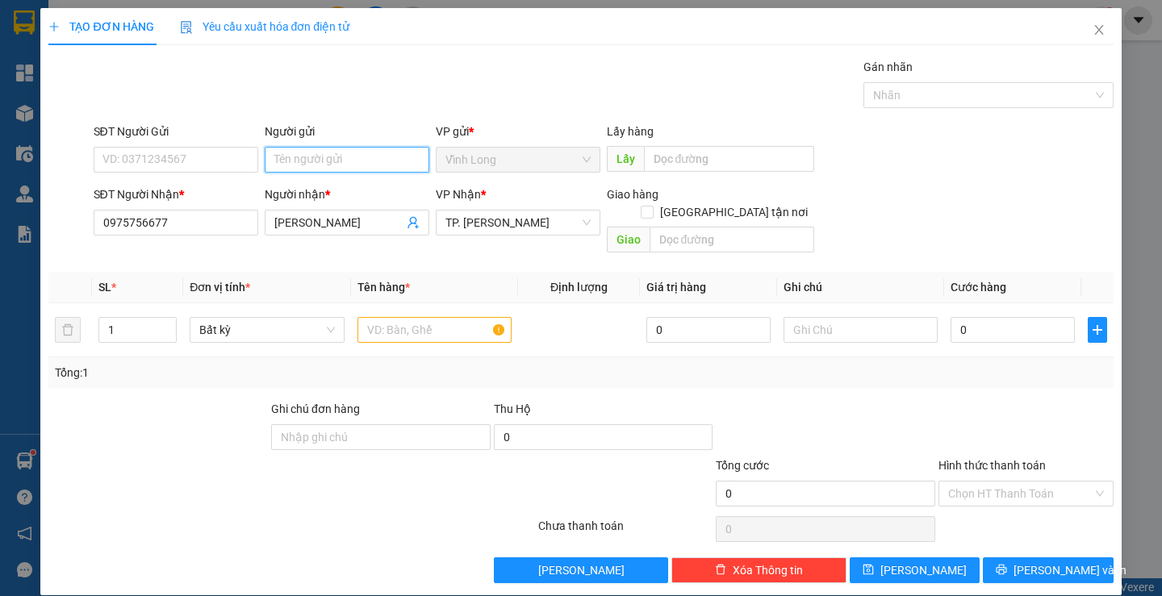
click at [295, 167] on input "Người gửi" at bounding box center [347, 160] width 165 height 26
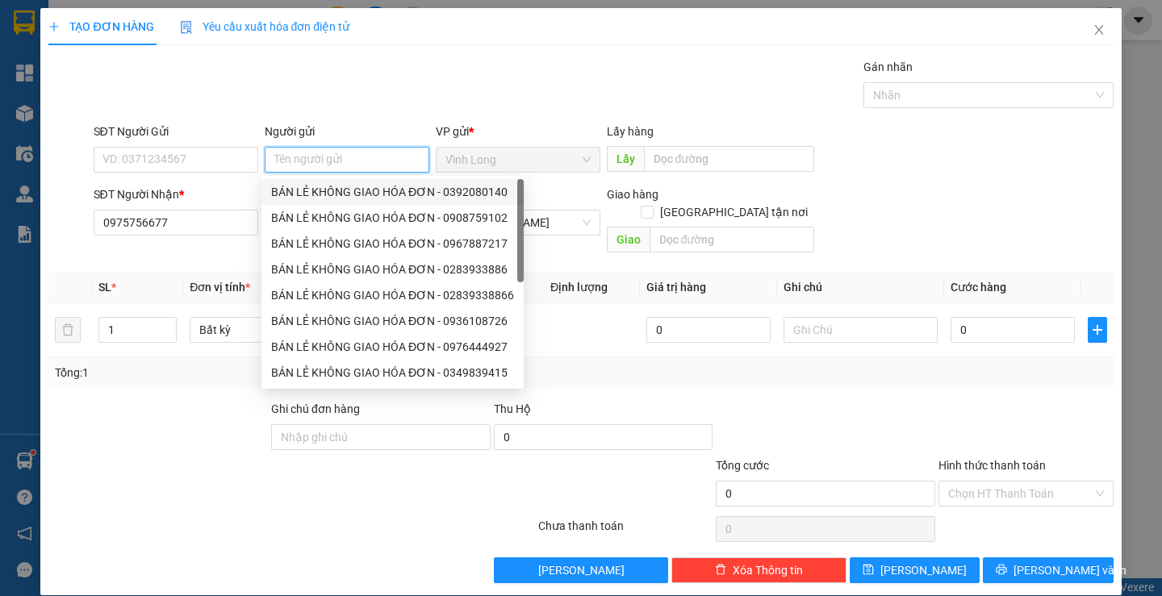
click at [324, 192] on div "BÁN LẺ KHÔNG GIAO HÓA ĐƠN - 0392080140" at bounding box center [392, 192] width 243 height 18
type input "0392080140"
type input "BÁN LẺ KHÔNG GIAO HÓA ĐƠN"
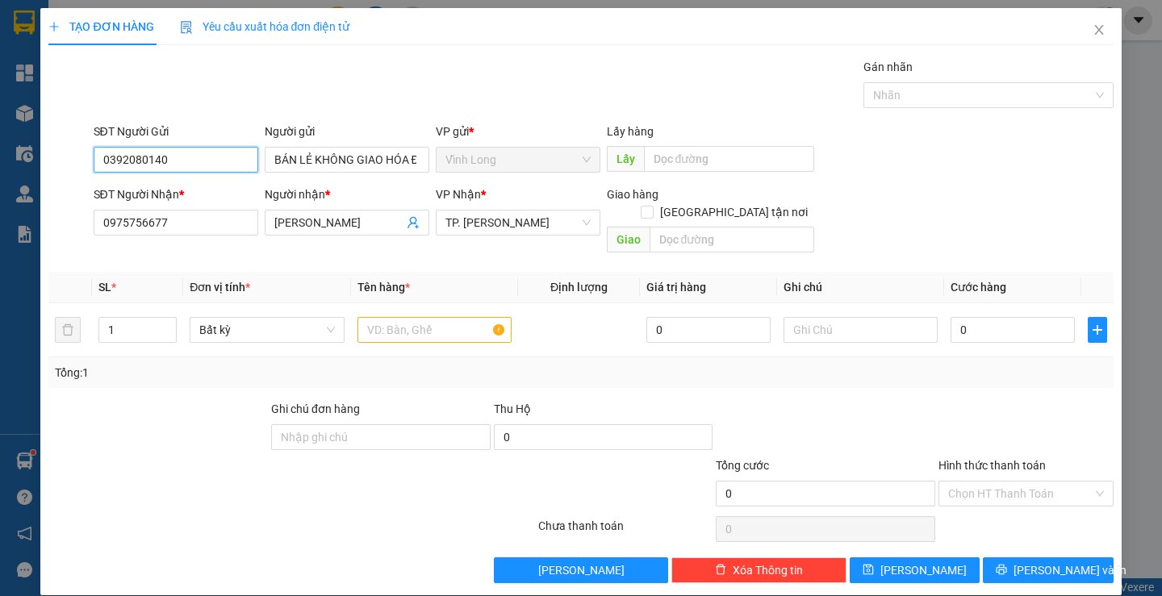
click at [209, 170] on input "0392080140" at bounding box center [176, 160] width 165 height 26
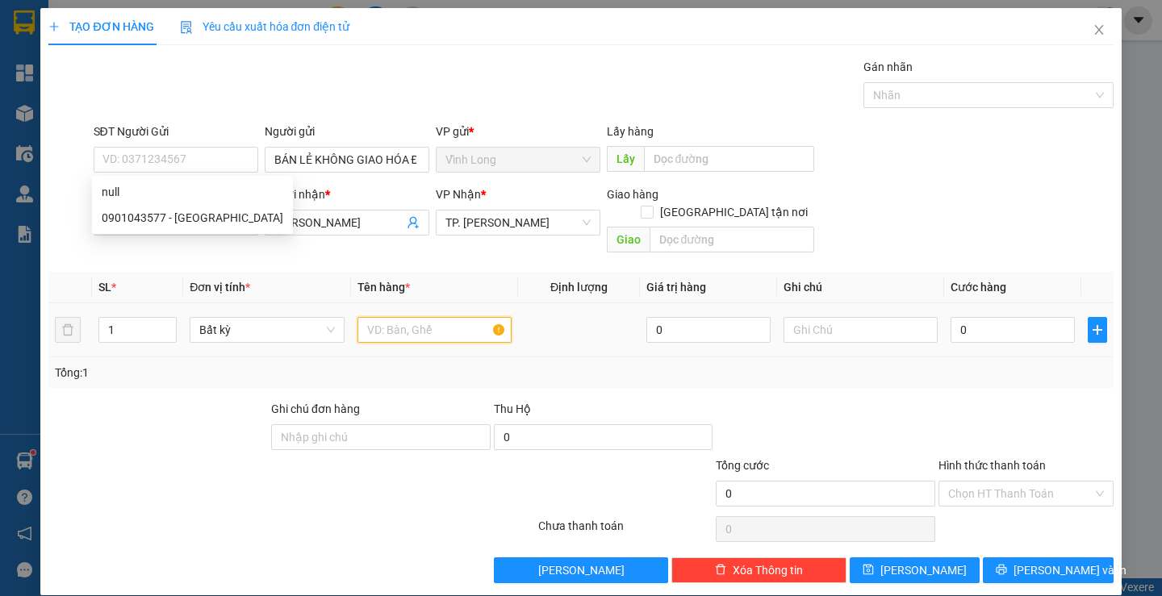
click at [378, 317] on input "text" at bounding box center [435, 330] width 154 height 26
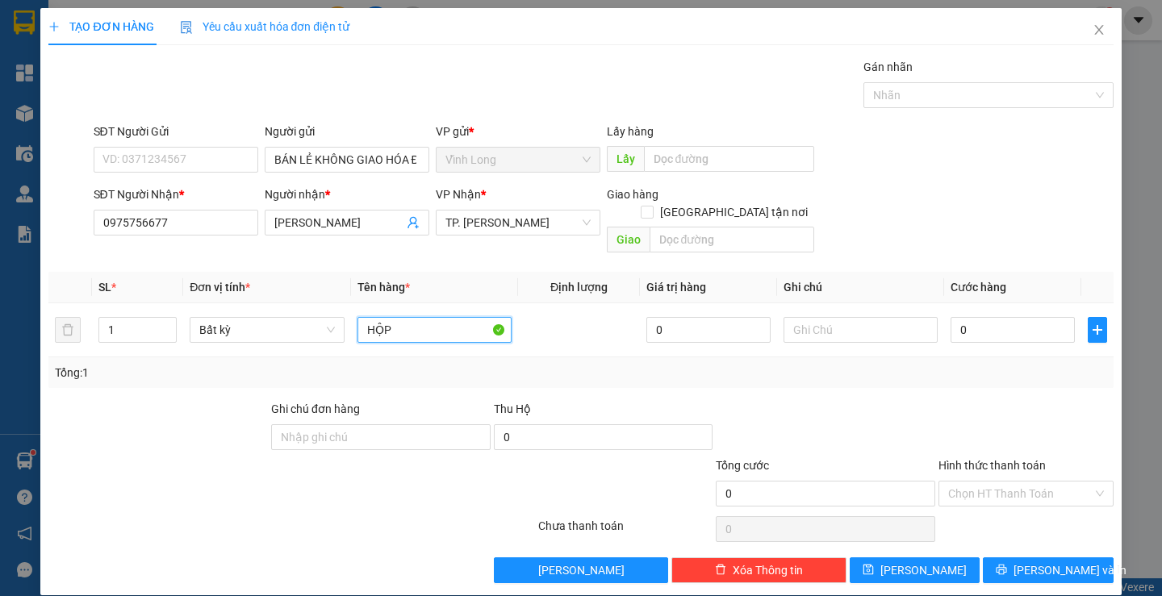
type input "HỘP"
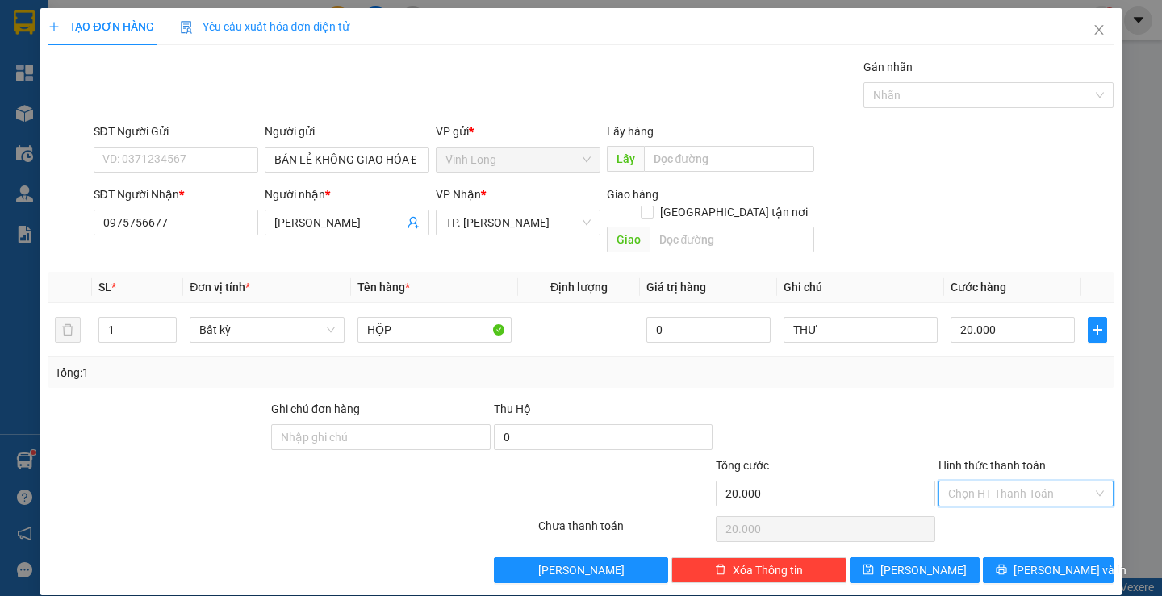
drag, startPoint x: 998, startPoint y: 469, endPoint x: 984, endPoint y: 497, distance: 31.4
click at [995, 482] on input "Hình thức thanh toán" at bounding box center [1020, 494] width 144 height 24
click at [983, 502] on div "Tại văn phòng" at bounding box center [1016, 509] width 153 height 18
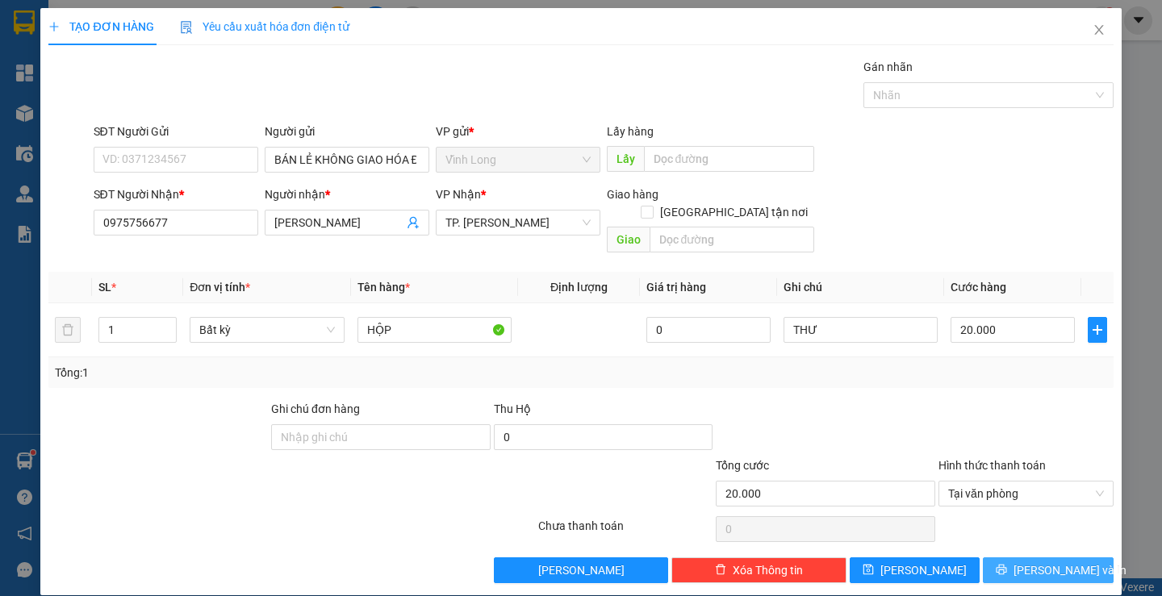
click at [993, 558] on button "[PERSON_NAME] và In" at bounding box center [1048, 571] width 130 height 26
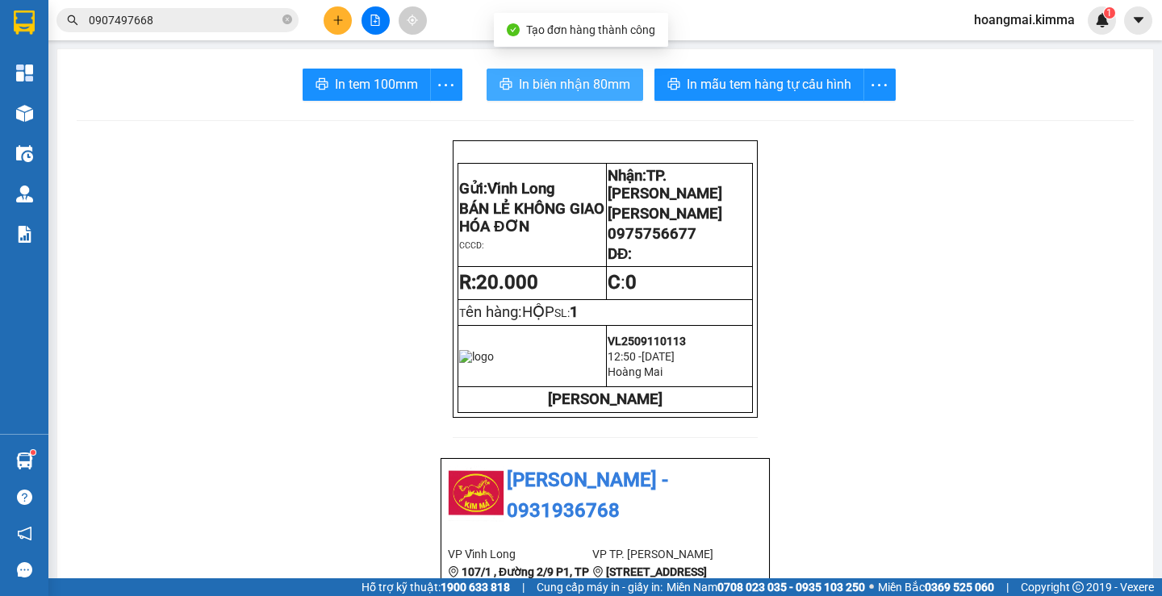
click at [567, 91] on span "In biên nhận 80mm" at bounding box center [574, 84] width 111 height 20
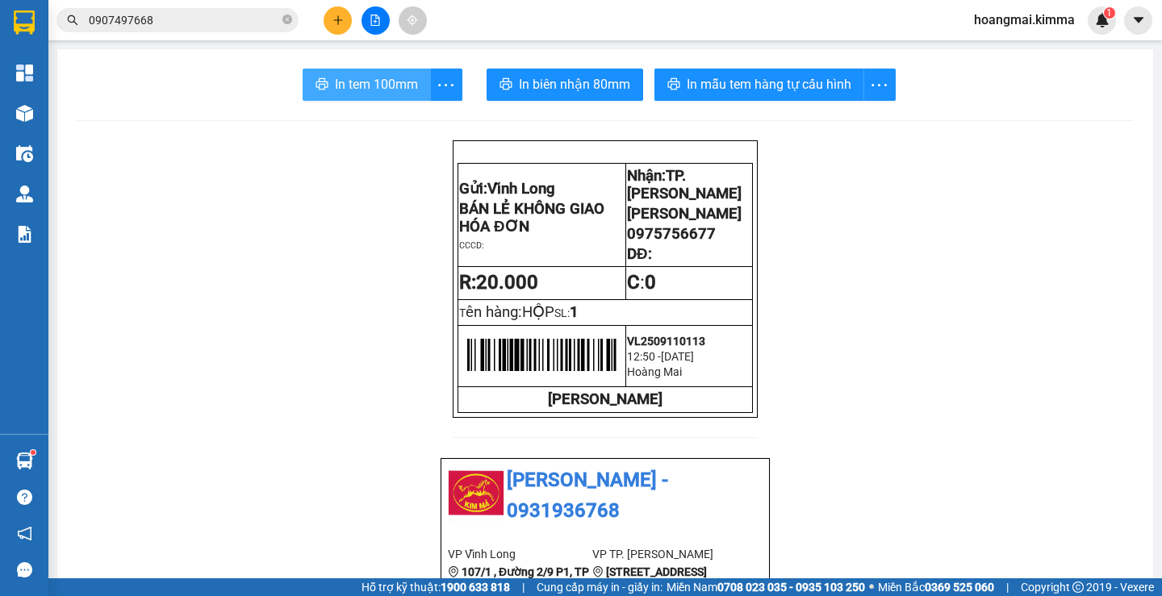
drag, startPoint x: 392, startPoint y: 79, endPoint x: 914, endPoint y: 120, distance: 523.0
click at [395, 81] on span "In tem 100mm" at bounding box center [376, 84] width 83 height 20
click at [335, 16] on icon "plus" at bounding box center [338, 20] width 11 height 11
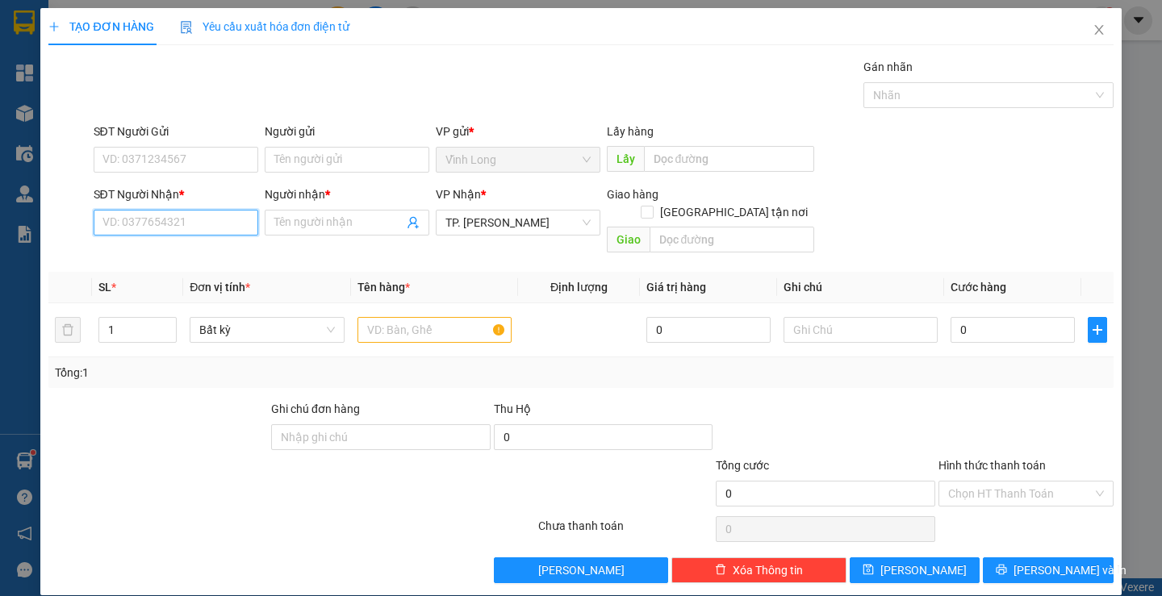
click at [223, 217] on input "SĐT Người Nhận *" at bounding box center [176, 223] width 165 height 26
type input "0775598789"
click at [214, 250] on div "0775598789 - ANH THƯ" at bounding box center [174, 255] width 144 height 18
type input "ANH THƯ"
type input "0775598789"
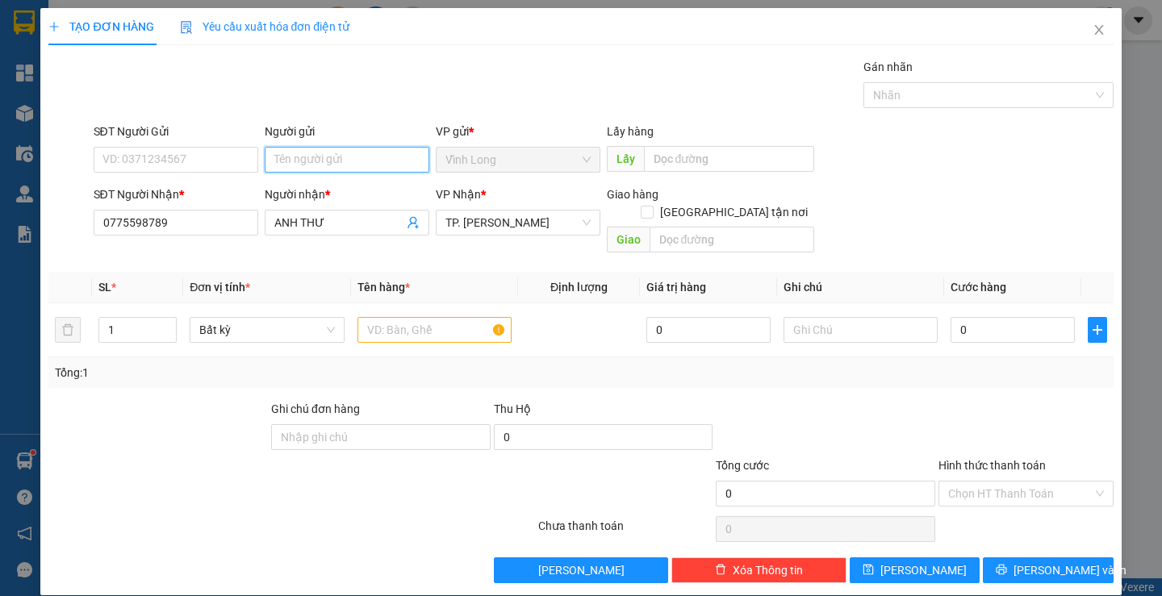
click at [358, 162] on input "Người gửi" at bounding box center [347, 160] width 165 height 26
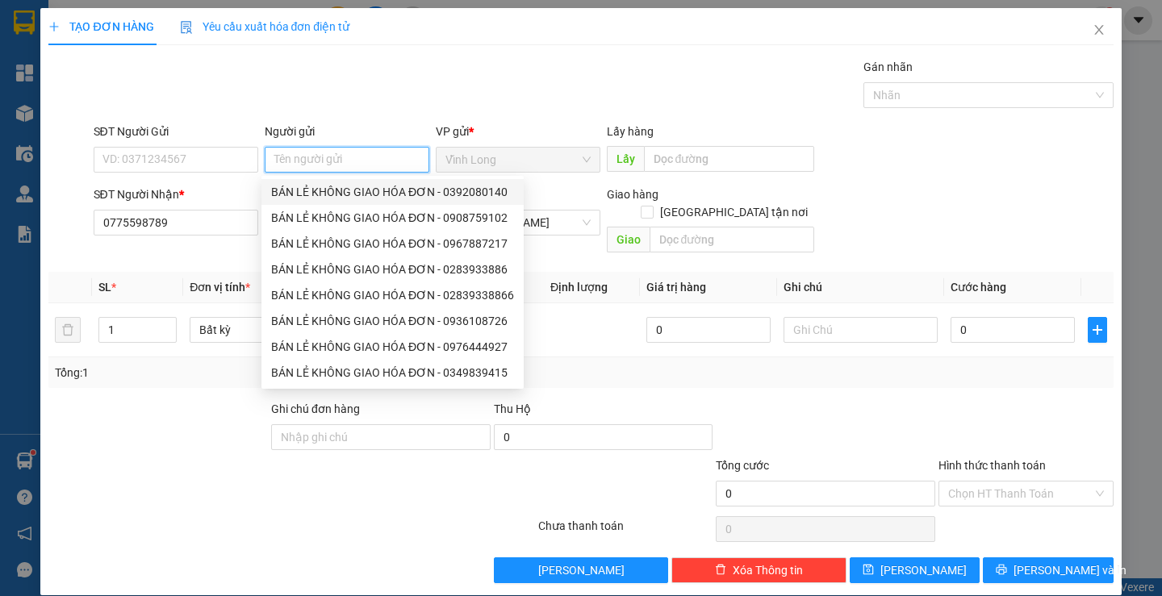
click at [352, 195] on div "BÁN LẺ KHÔNG GIAO HÓA ĐƠN - 0392080140" at bounding box center [392, 192] width 243 height 18
type input "0392080140"
type input "BÁN LẺ KHÔNG GIAO HÓA ĐƠN"
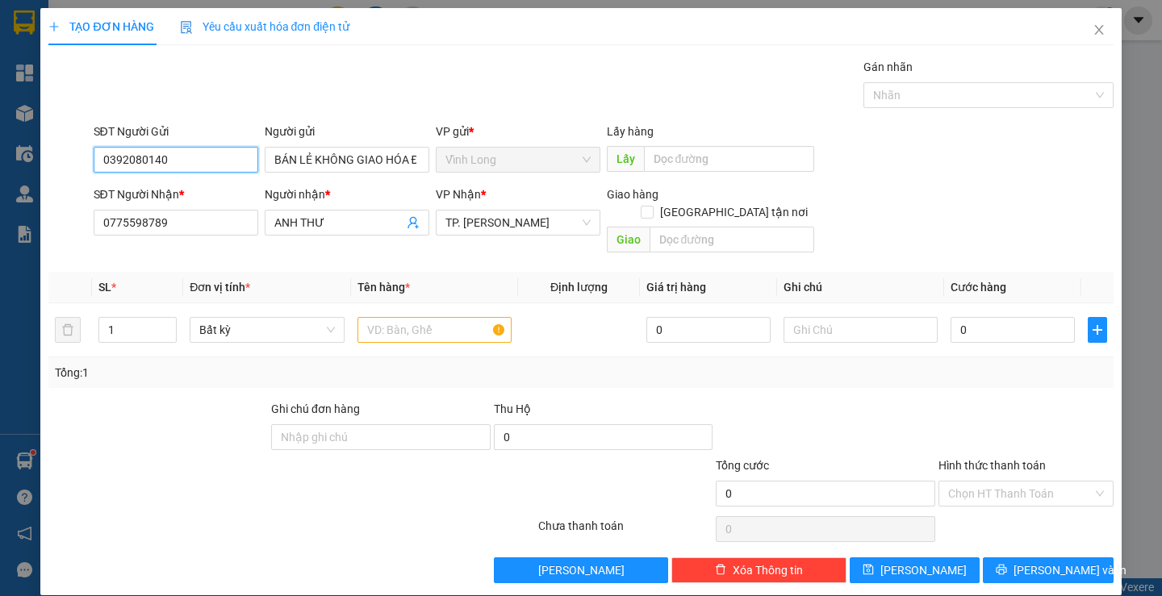
click at [219, 165] on input "0392080140" at bounding box center [176, 160] width 165 height 26
click at [370, 325] on div at bounding box center [435, 330] width 154 height 32
click at [379, 319] on input "text" at bounding box center [435, 330] width 154 height 26
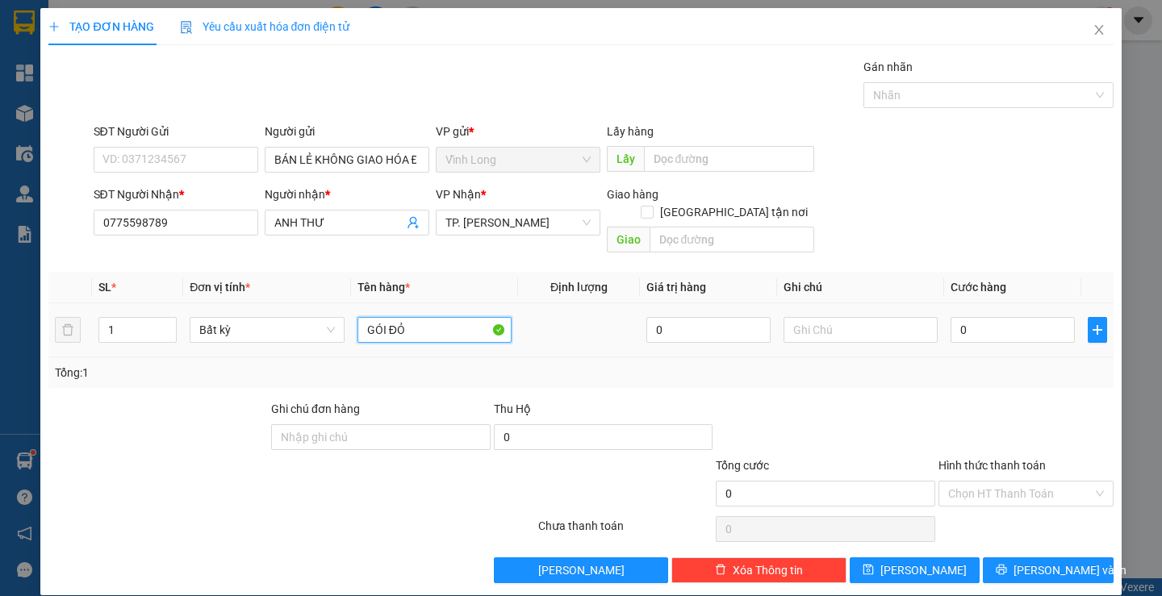
type input "GÓI ĐỎ"
type input "THƯ"
type input "2"
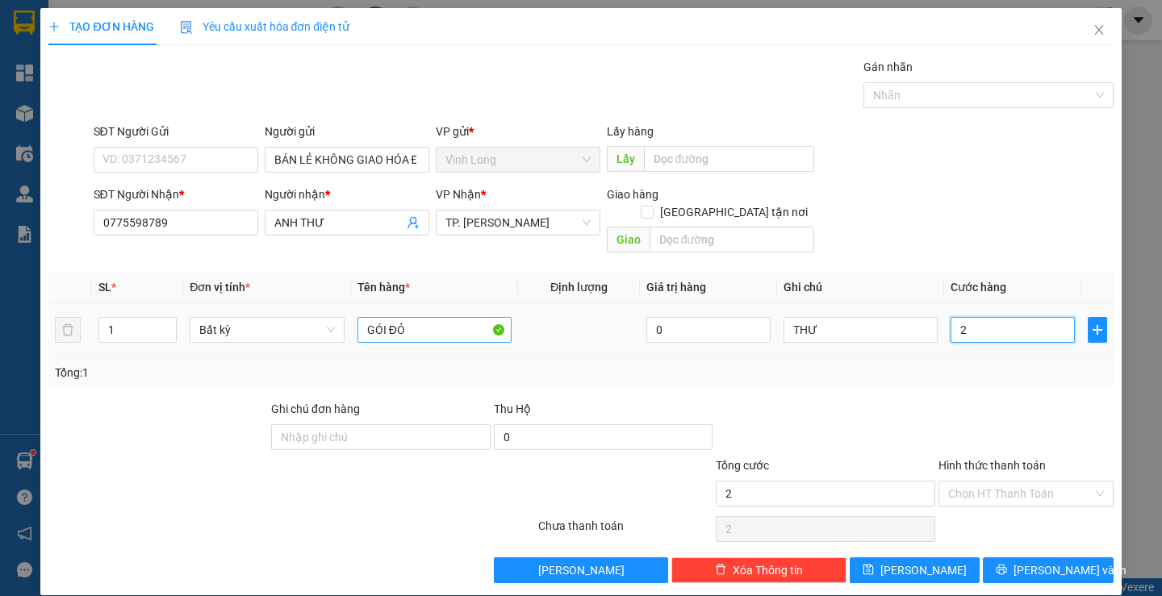
type input "20"
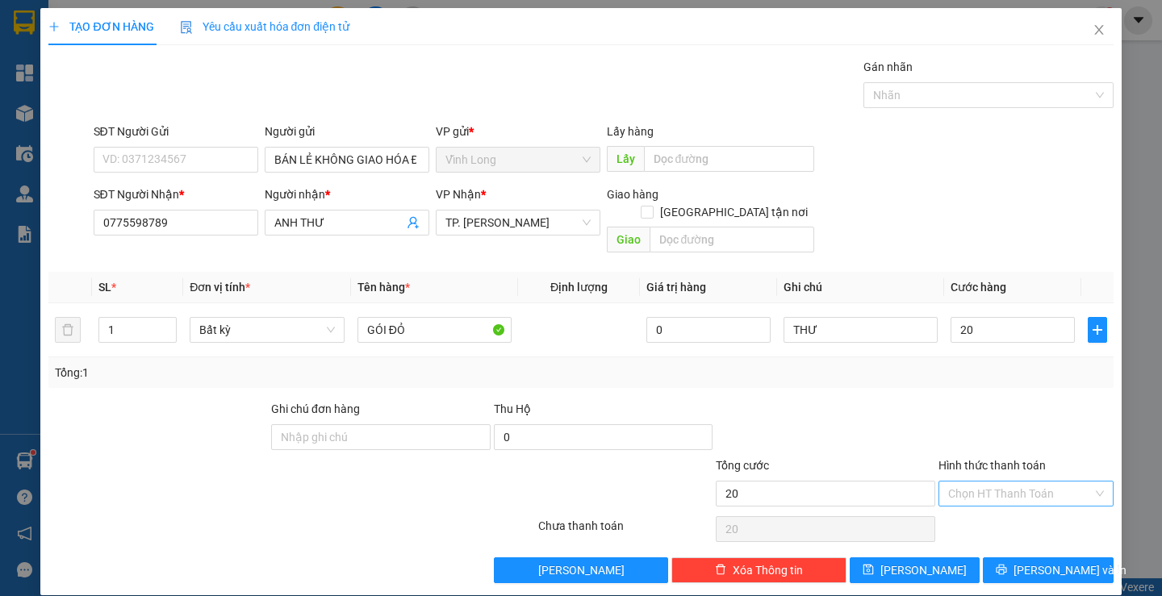
type input "20.000"
click at [969, 482] on input "Hình thức thanh toán" at bounding box center [1020, 494] width 144 height 24
click at [967, 494] on div "Transit Pickup Surcharge Ids Transit Deliver Surcharge Ids Transit Deliver Surc…" at bounding box center [580, 320] width 1065 height 525
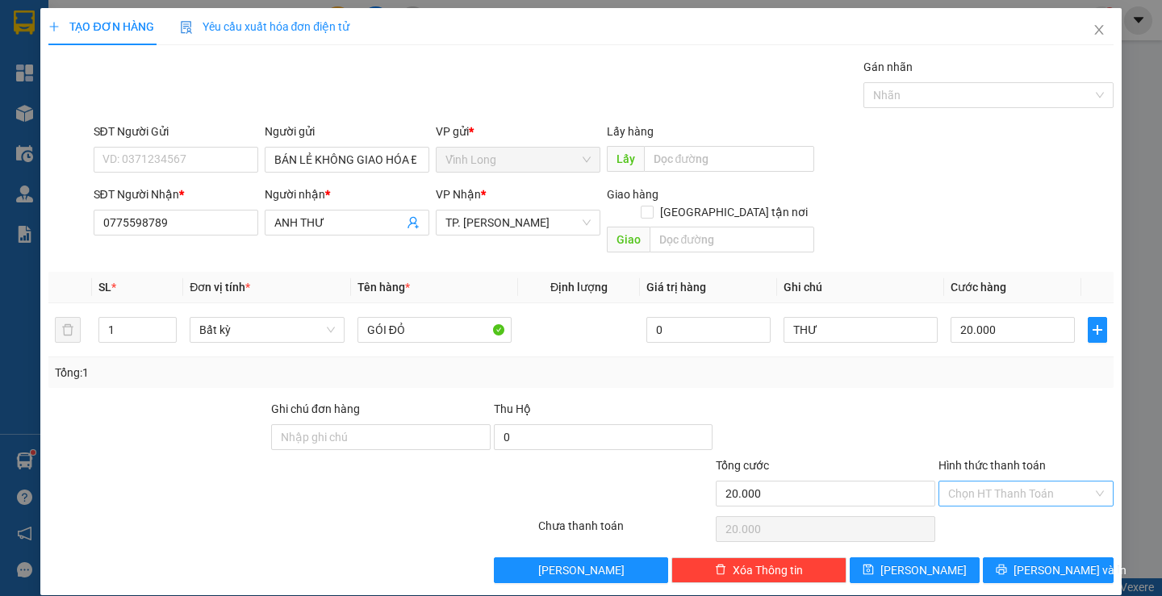
drag, startPoint x: 965, startPoint y: 471, endPoint x: 963, endPoint y: 479, distance: 8.2
click at [964, 482] on input "Hình thức thanh toán" at bounding box center [1020, 494] width 144 height 24
click at [960, 504] on div "Tại văn phòng" at bounding box center [1016, 509] width 153 height 18
click at [993, 558] on button "[PERSON_NAME] và In" at bounding box center [1048, 571] width 130 height 26
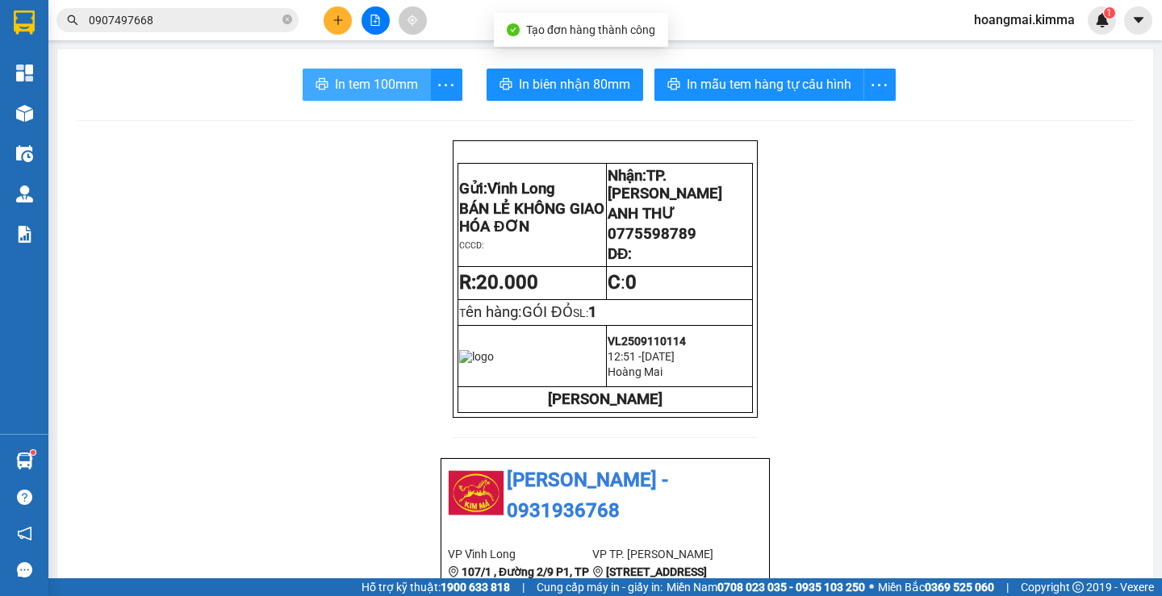
click at [370, 88] on span "In tem 100mm" at bounding box center [376, 84] width 83 height 20
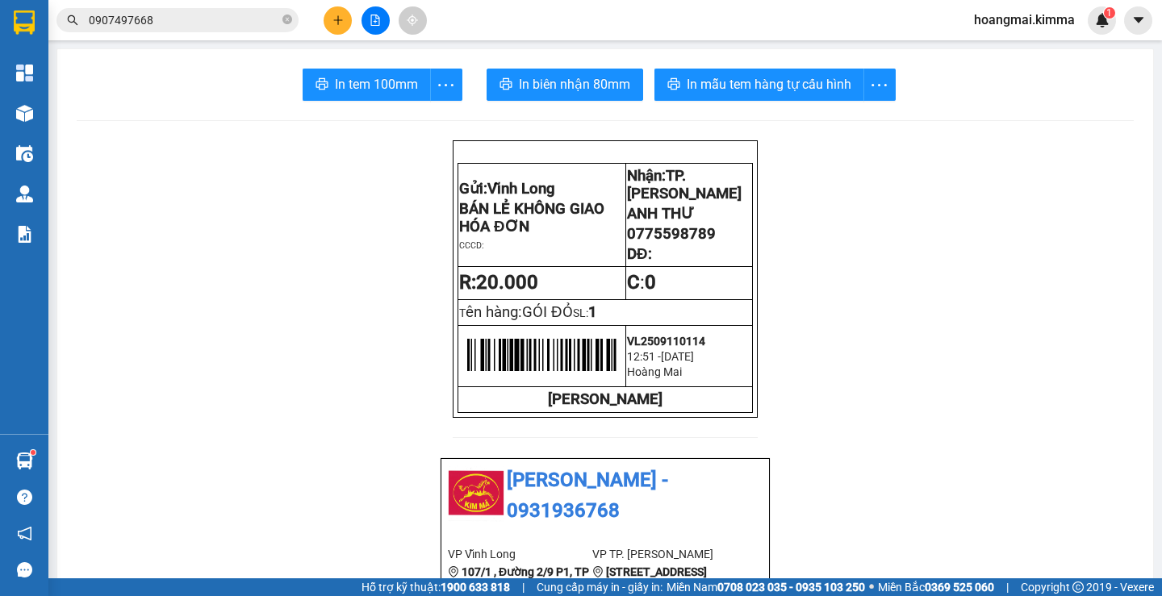
click at [326, 23] on button at bounding box center [338, 20] width 28 height 28
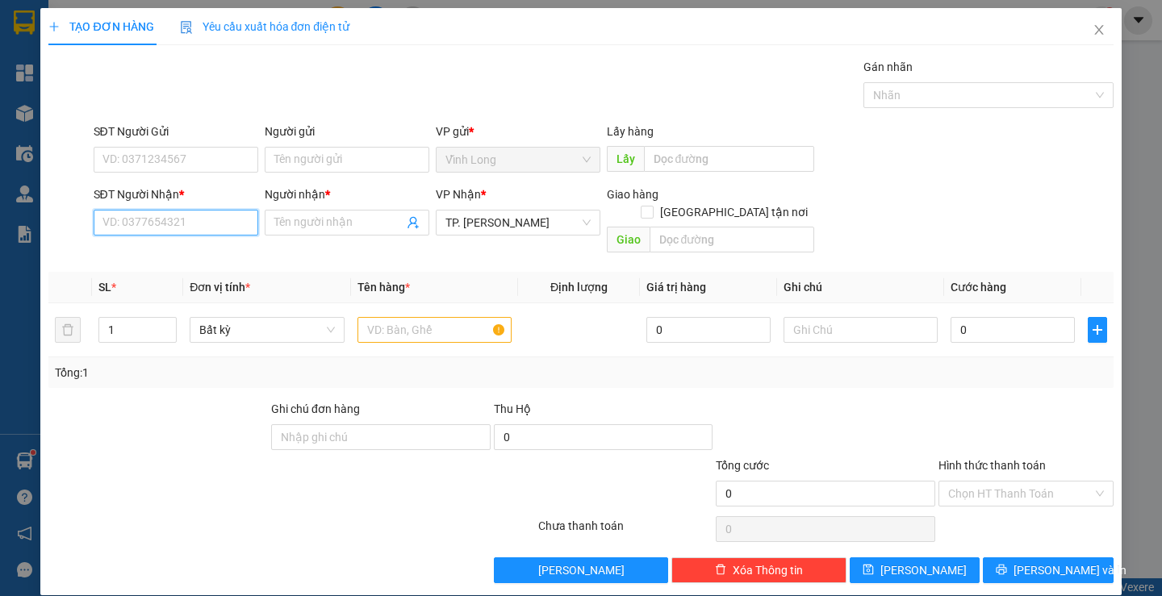
click at [207, 225] on input "SĐT Người Nhận *" at bounding box center [176, 223] width 165 height 26
click at [182, 250] on div "0932342349 - CHÚ NAM" at bounding box center [174, 255] width 144 height 18
type input "0932342349"
type input "CHÚ NAM"
type input "0932342349"
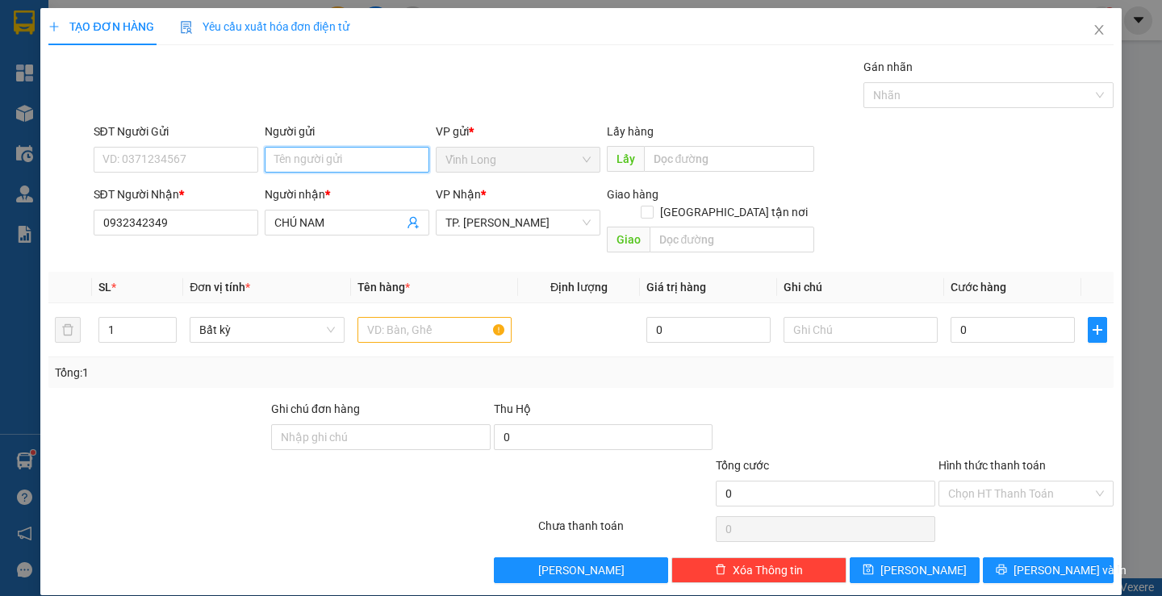
click at [311, 165] on input "Người gửi" at bounding box center [347, 160] width 165 height 26
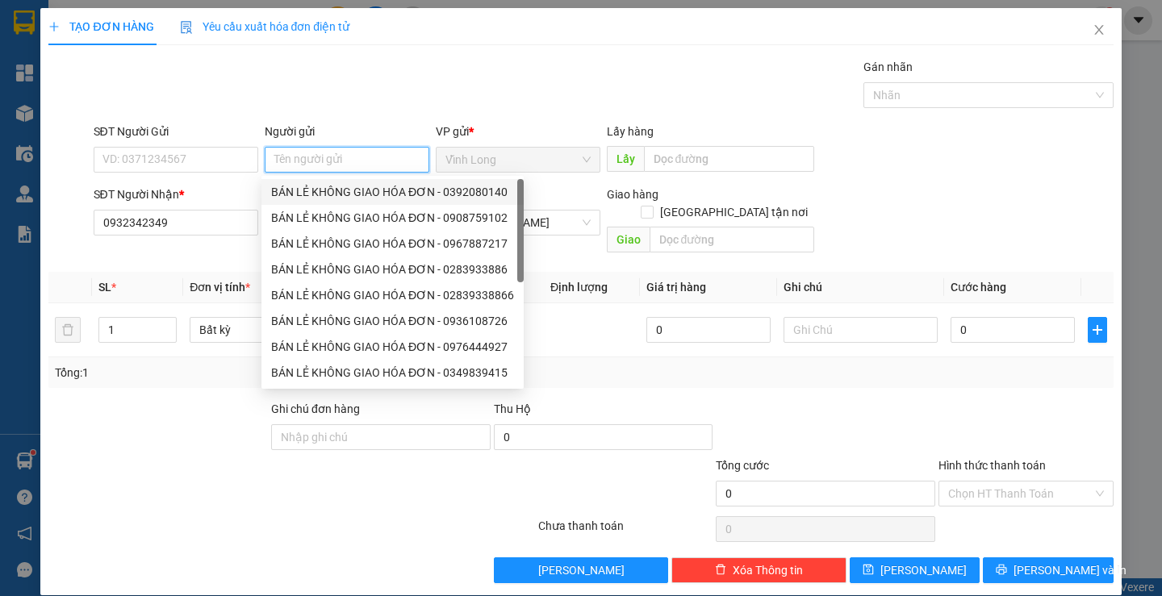
click at [337, 183] on div "BÁN LẺ KHÔNG GIAO HÓA ĐƠN - 0392080140" at bounding box center [392, 192] width 243 height 18
type input "0392080140"
type input "BÁN LẺ KHÔNG GIAO HÓA ĐƠN"
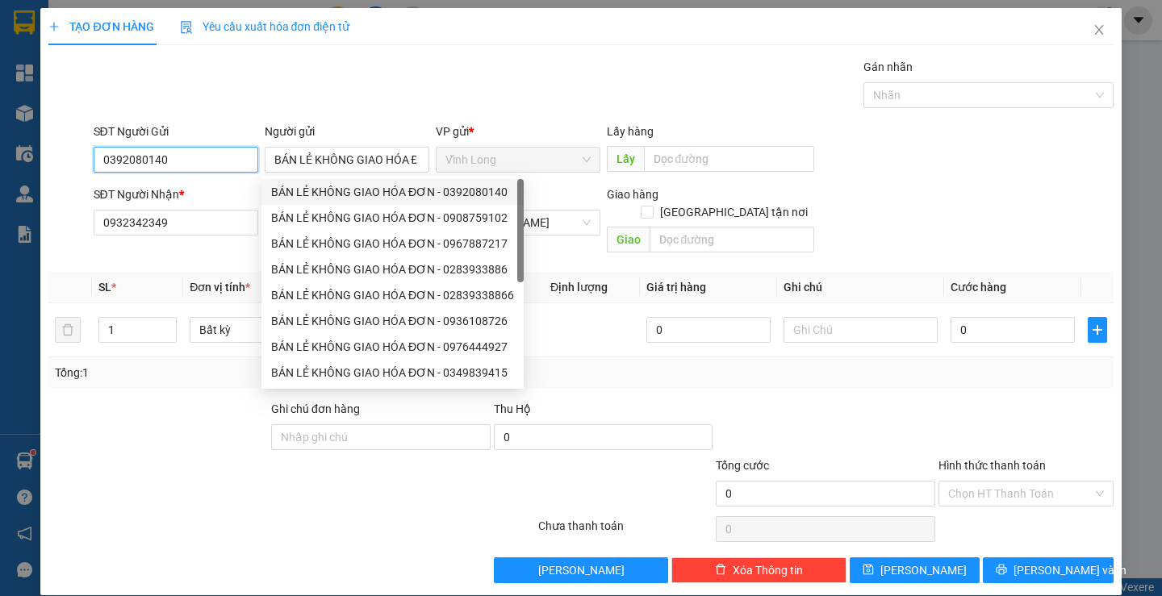
click at [195, 152] on input "0392080140" at bounding box center [176, 160] width 165 height 26
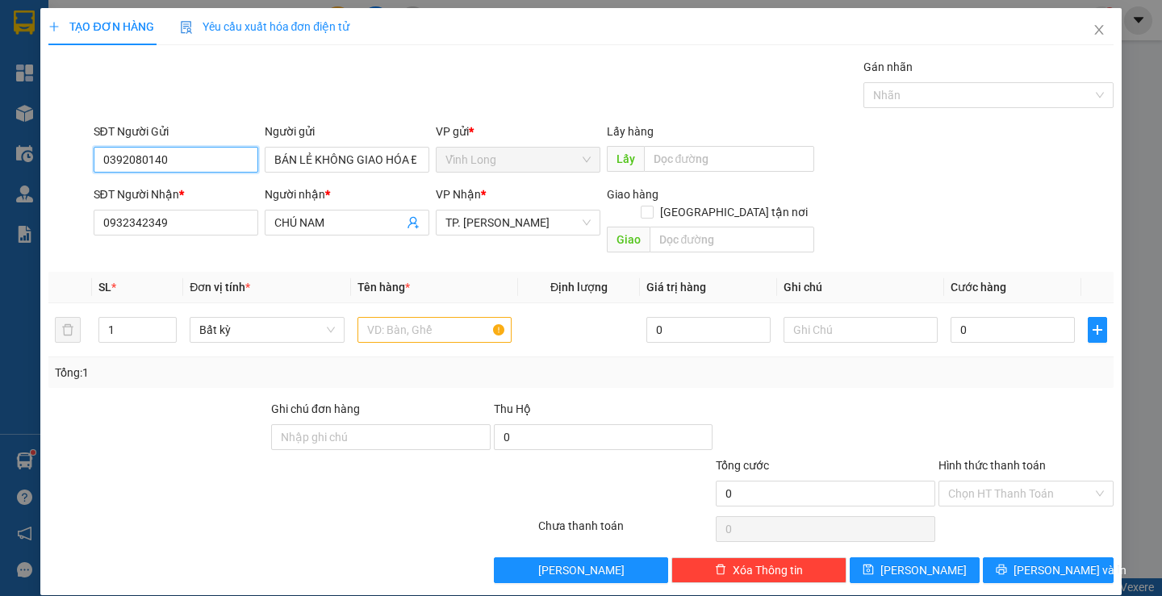
click at [195, 152] on input "0392080140" at bounding box center [176, 160] width 165 height 26
click at [410, 317] on input "text" at bounding box center [435, 330] width 154 height 26
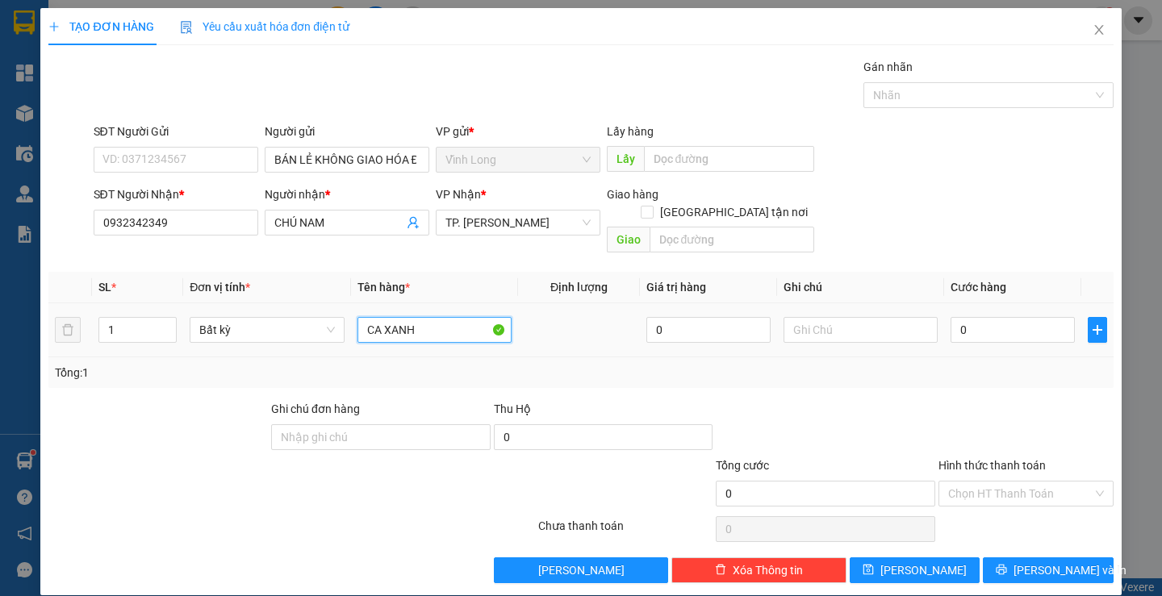
type input "CA XANH"
type input "THƯ"
type input "2"
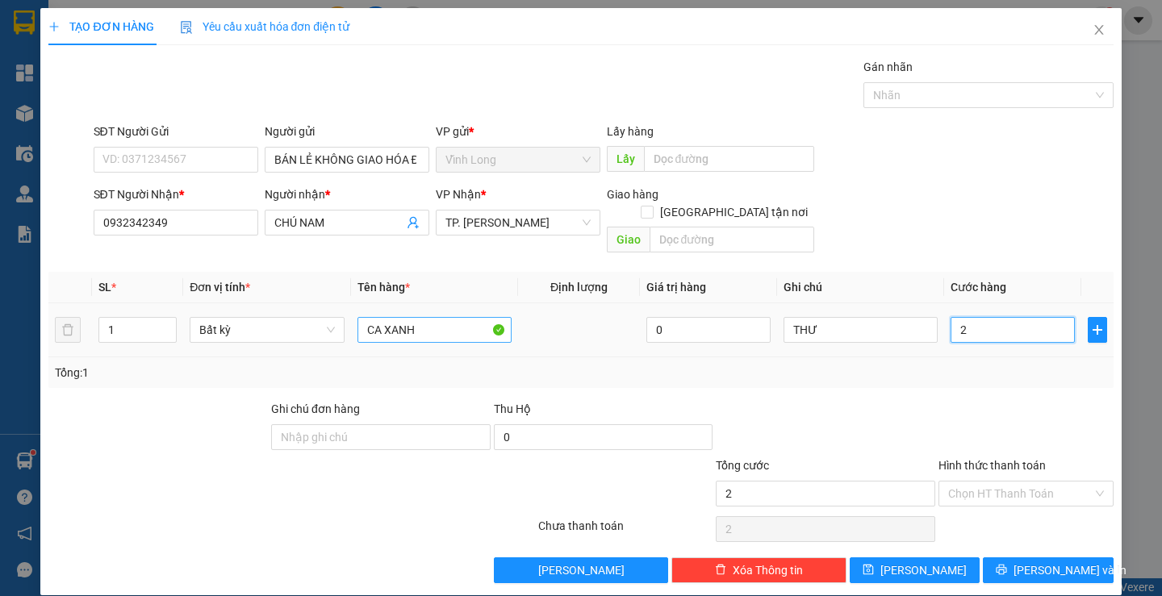
type input "20"
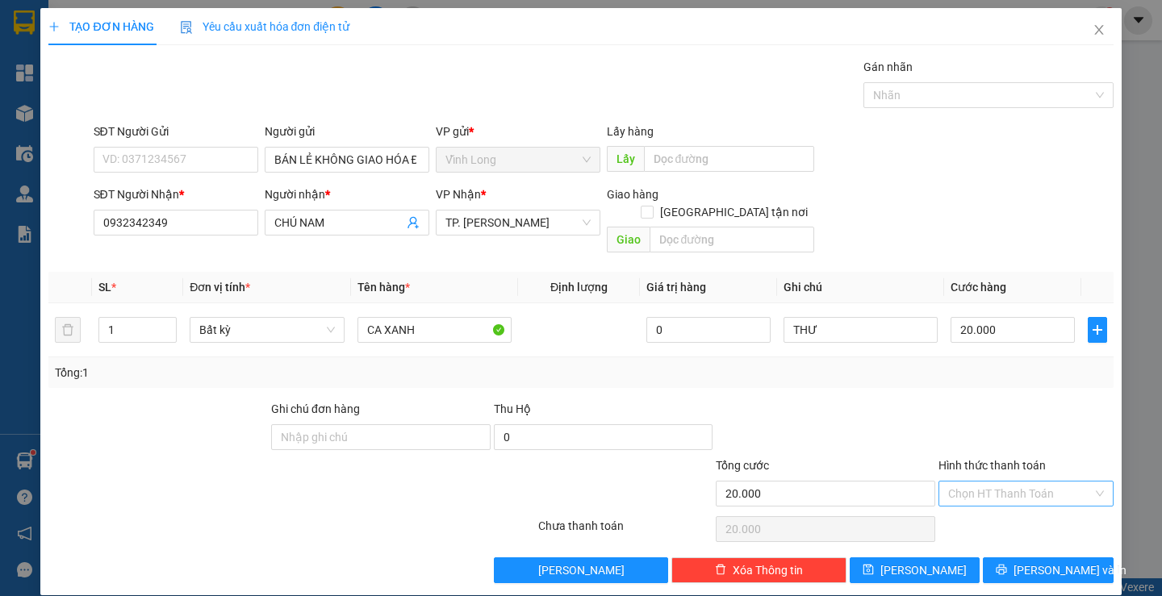
click at [963, 482] on input "Hình thức thanh toán" at bounding box center [1020, 494] width 144 height 24
drag, startPoint x: 984, startPoint y: 508, endPoint x: 994, endPoint y: 522, distance: 17.5
click at [986, 508] on div "Tại văn phòng" at bounding box center [1016, 509] width 153 height 18
click at [994, 559] on button "[PERSON_NAME] và In" at bounding box center [1048, 571] width 130 height 26
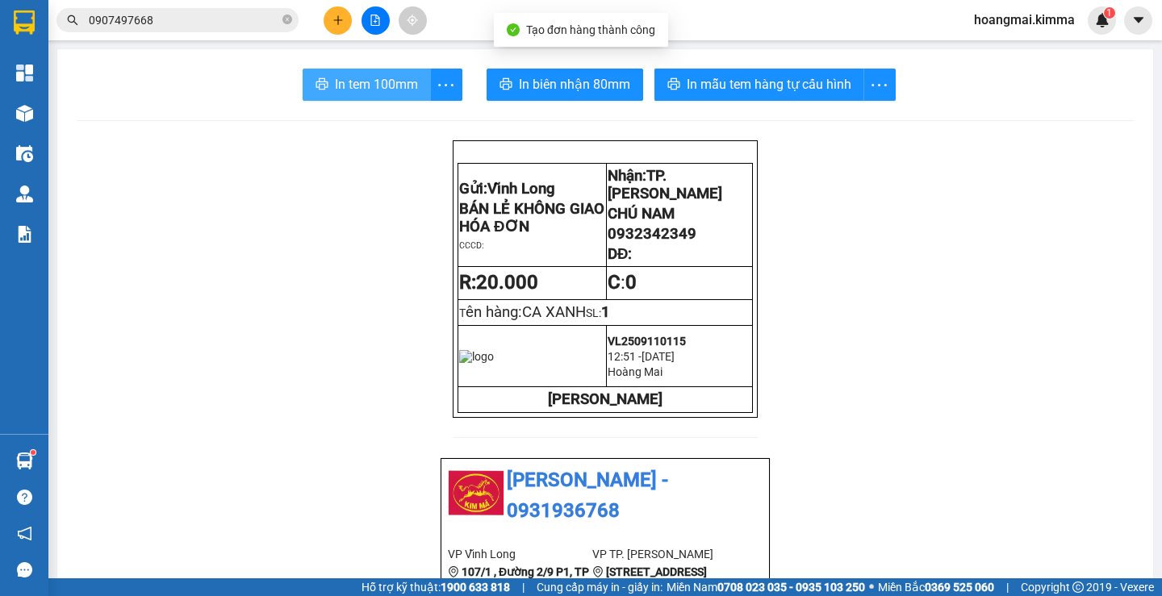
click at [373, 82] on span "In tem 100mm" at bounding box center [376, 84] width 83 height 20
